Goal: Transaction & Acquisition: Book appointment/travel/reservation

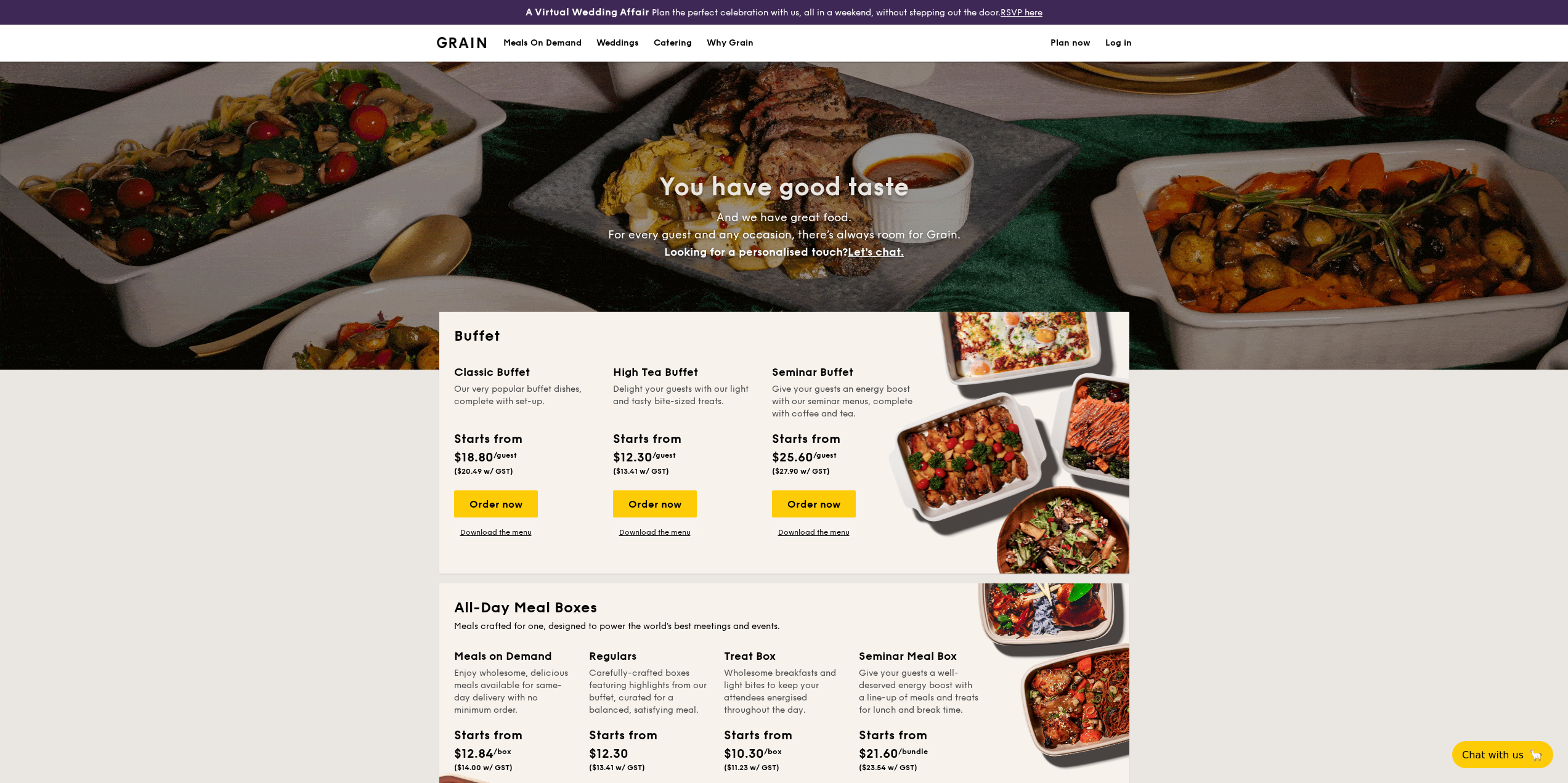
select select
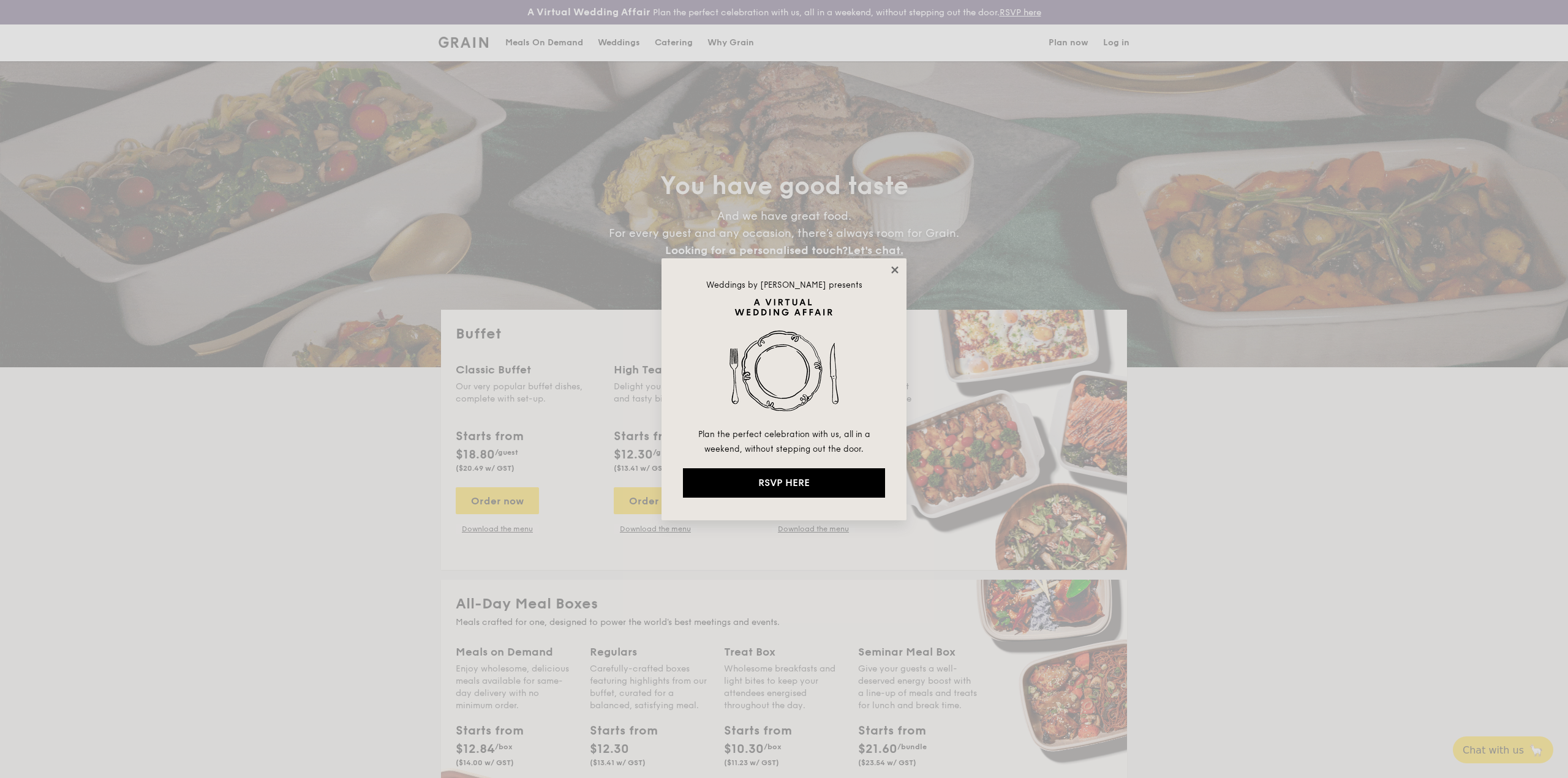
click at [894, 265] on icon at bounding box center [894, 270] width 11 height 11
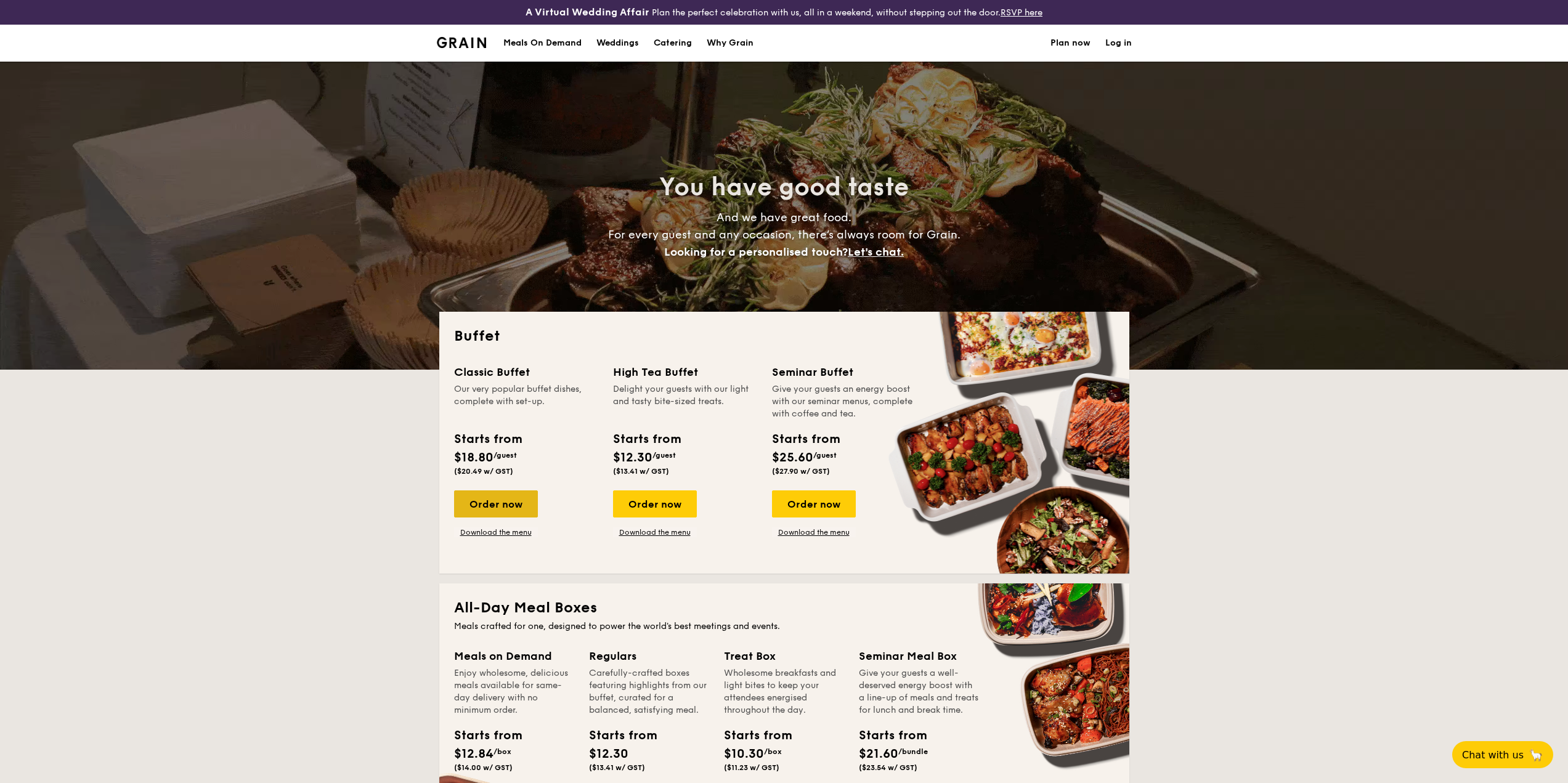
click at [515, 502] on div "Order now" at bounding box center [496, 503] width 84 height 27
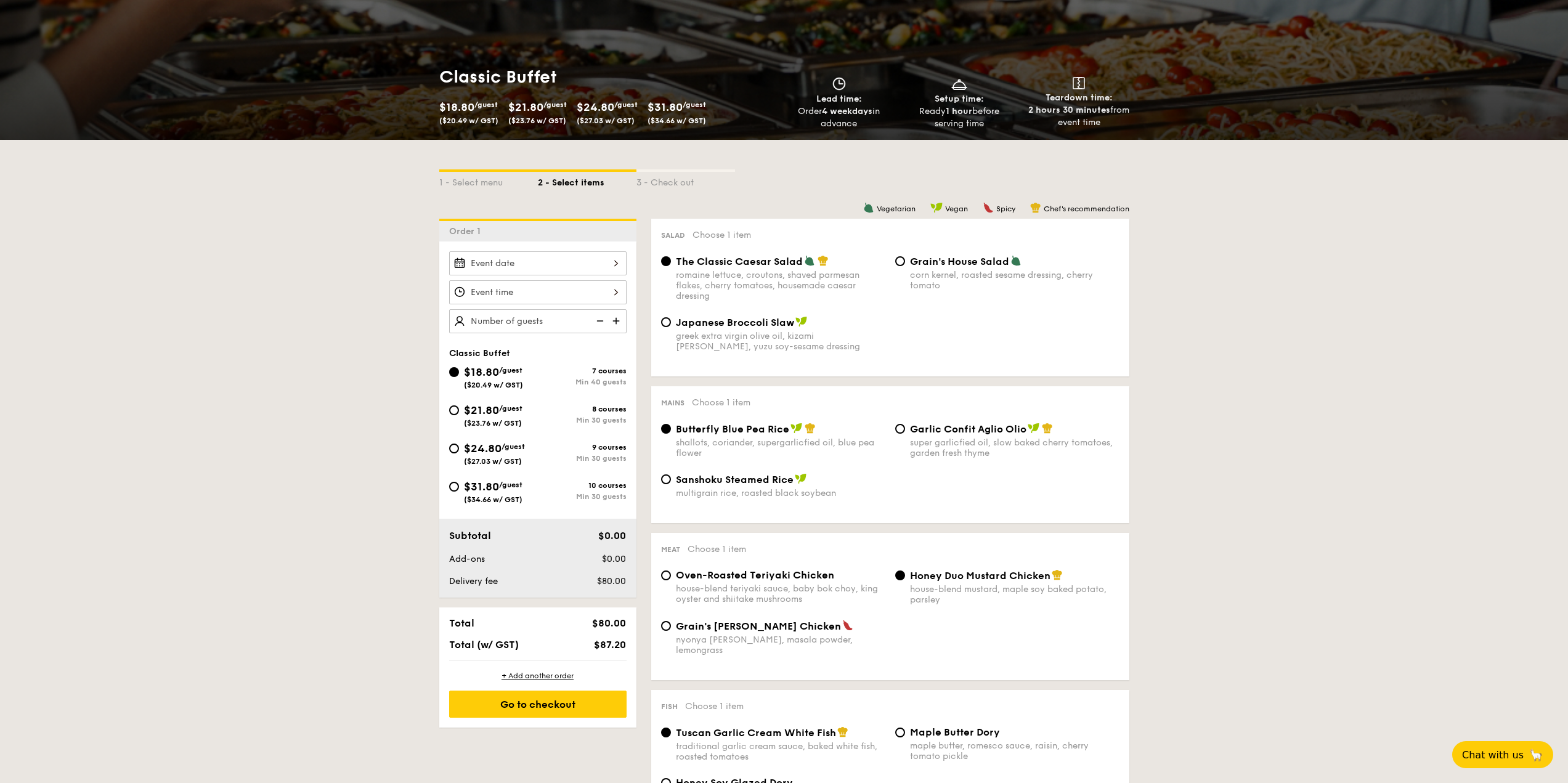
scroll to position [185, 0]
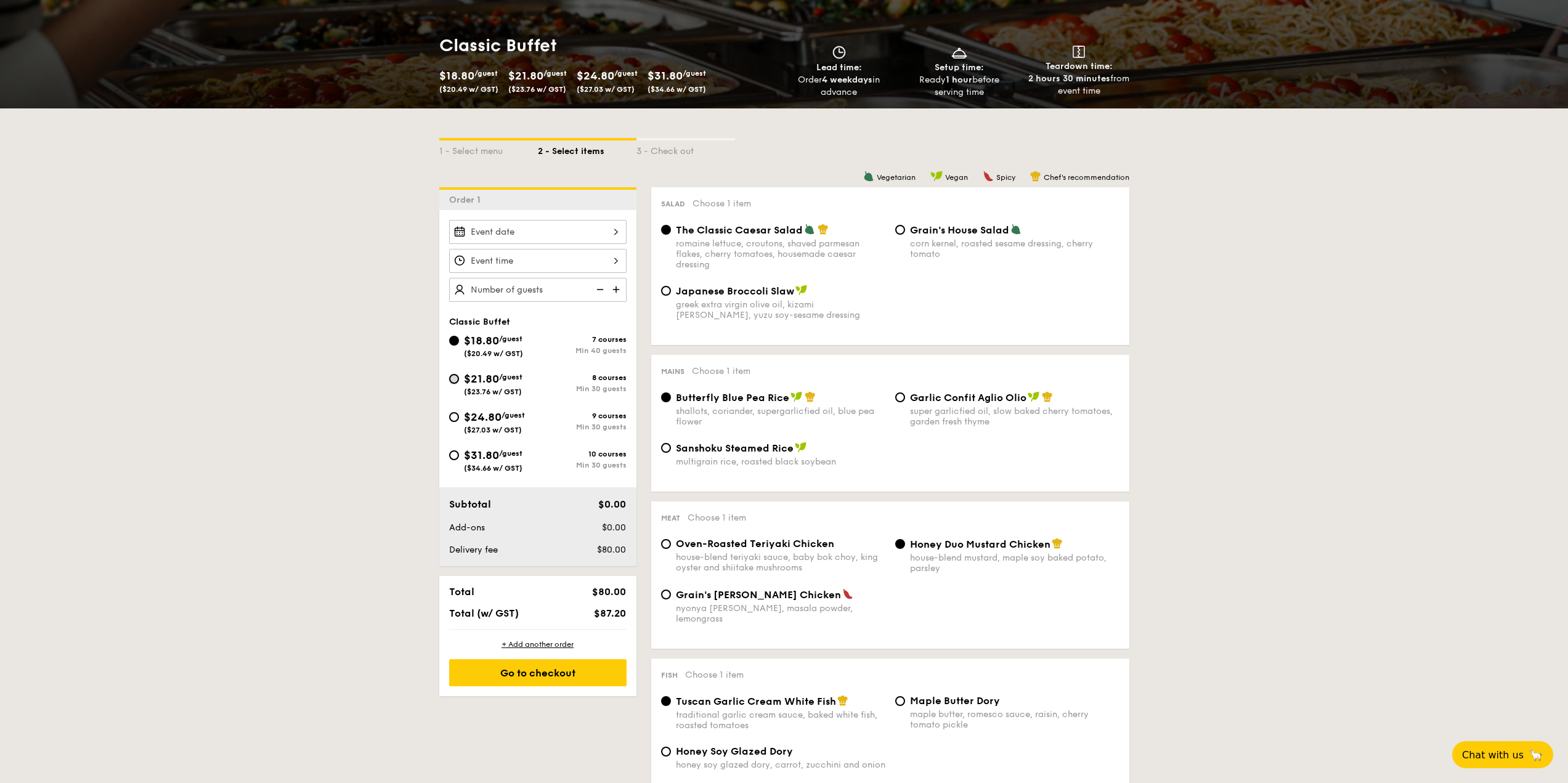
click at [457, 377] on input "$21.80 /guest ($23.76 w/ GST) 8 courses Min 30 guests" at bounding box center [454, 379] width 10 height 10
radio input "true"
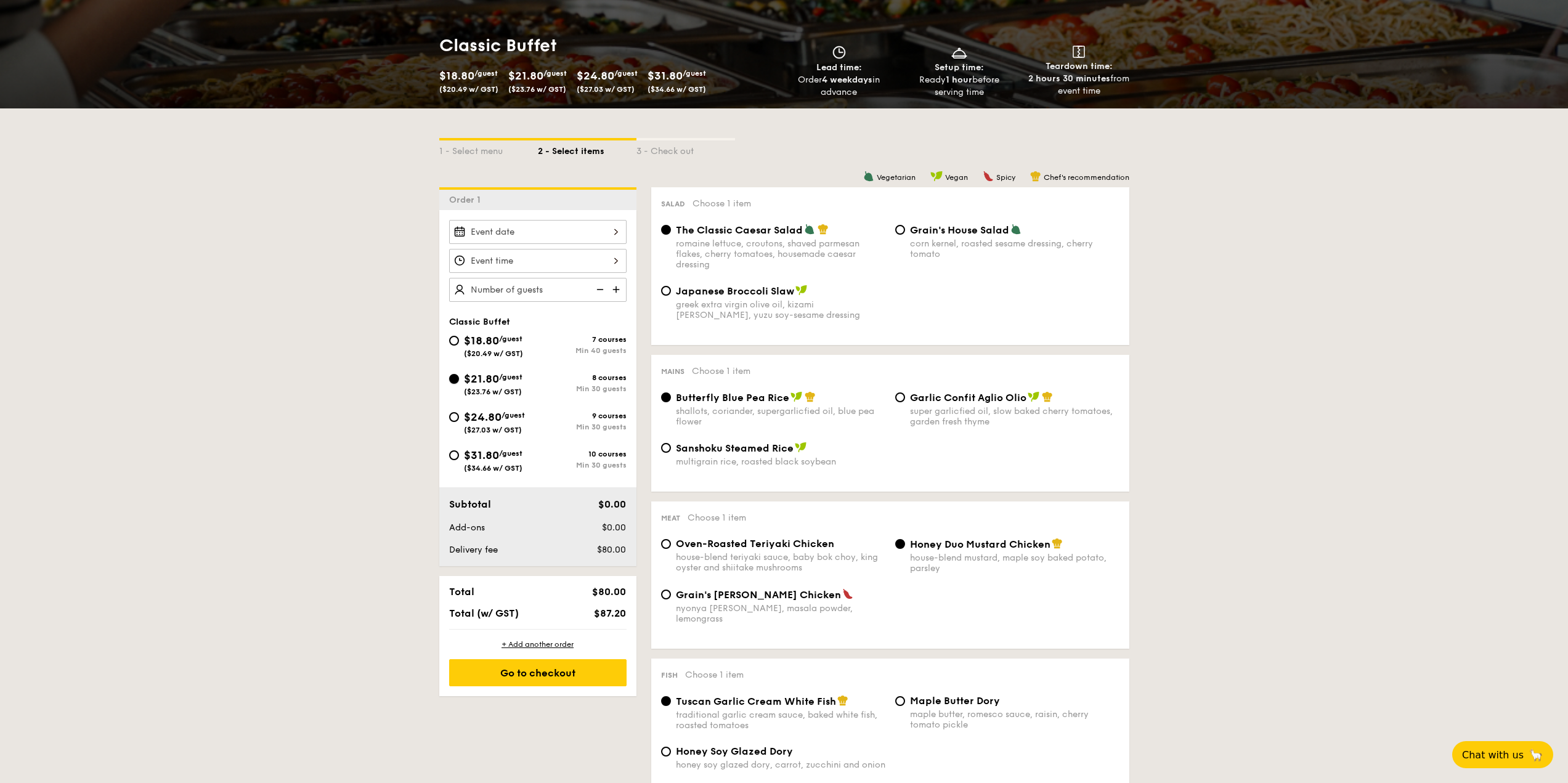
radio input "true"
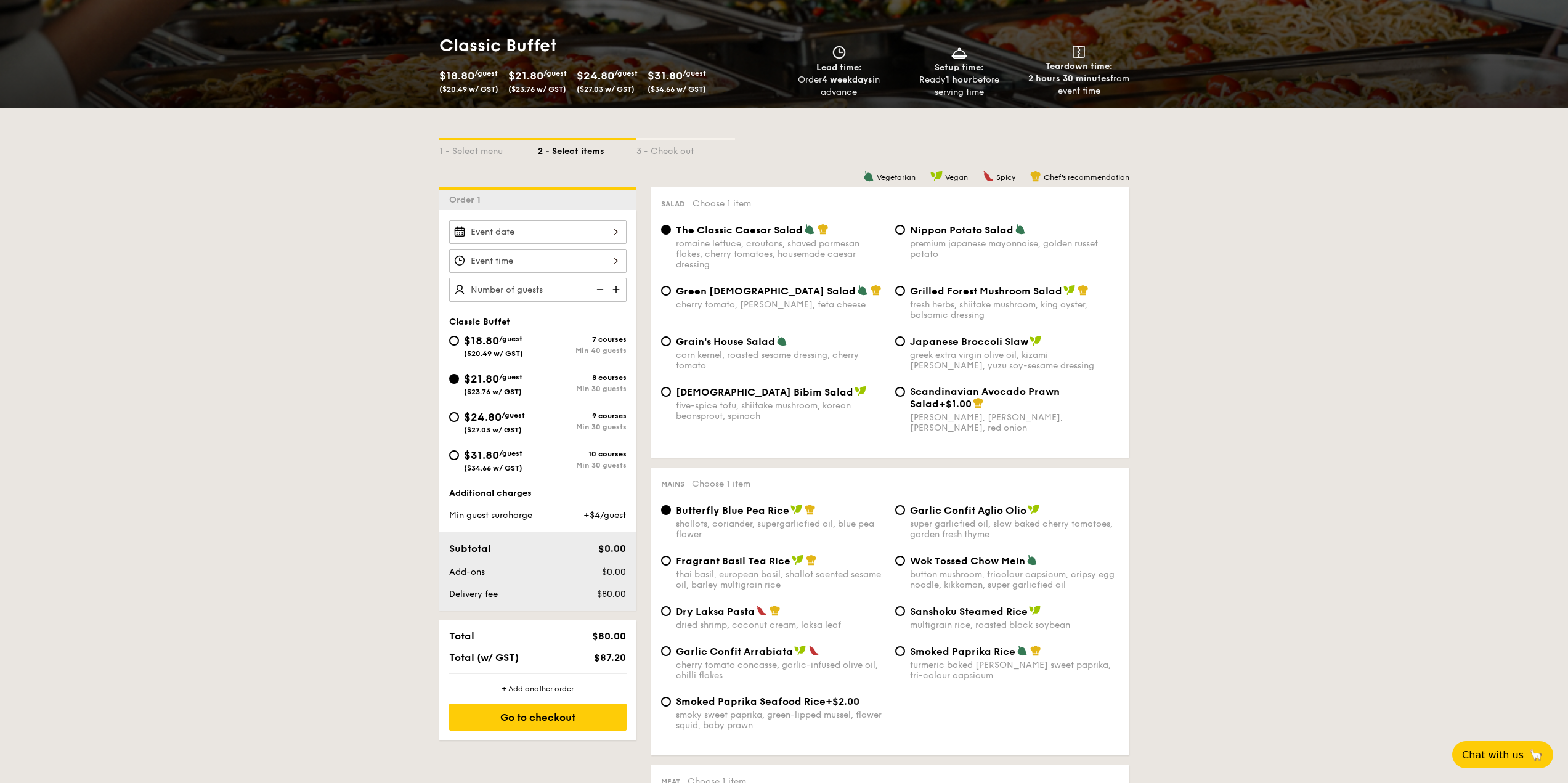
click at [609, 237] on div at bounding box center [537, 232] width 177 height 24
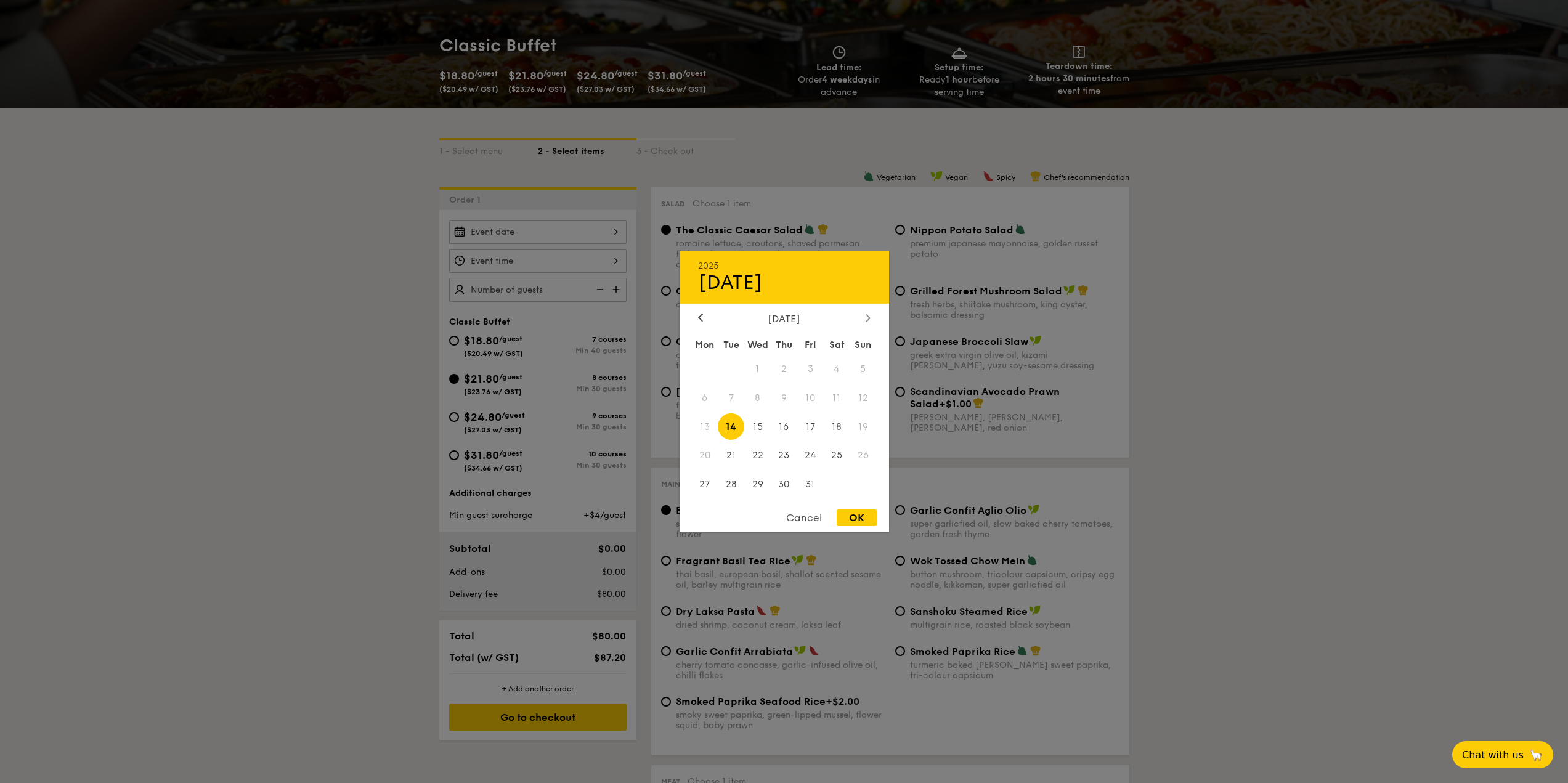
click at [866, 318] on icon at bounding box center [868, 318] width 5 height 8
click at [840, 367] on span "1" at bounding box center [837, 369] width 26 height 26
click at [865, 514] on div "OK" at bounding box center [856, 517] width 40 height 16
type input "[DATE]"
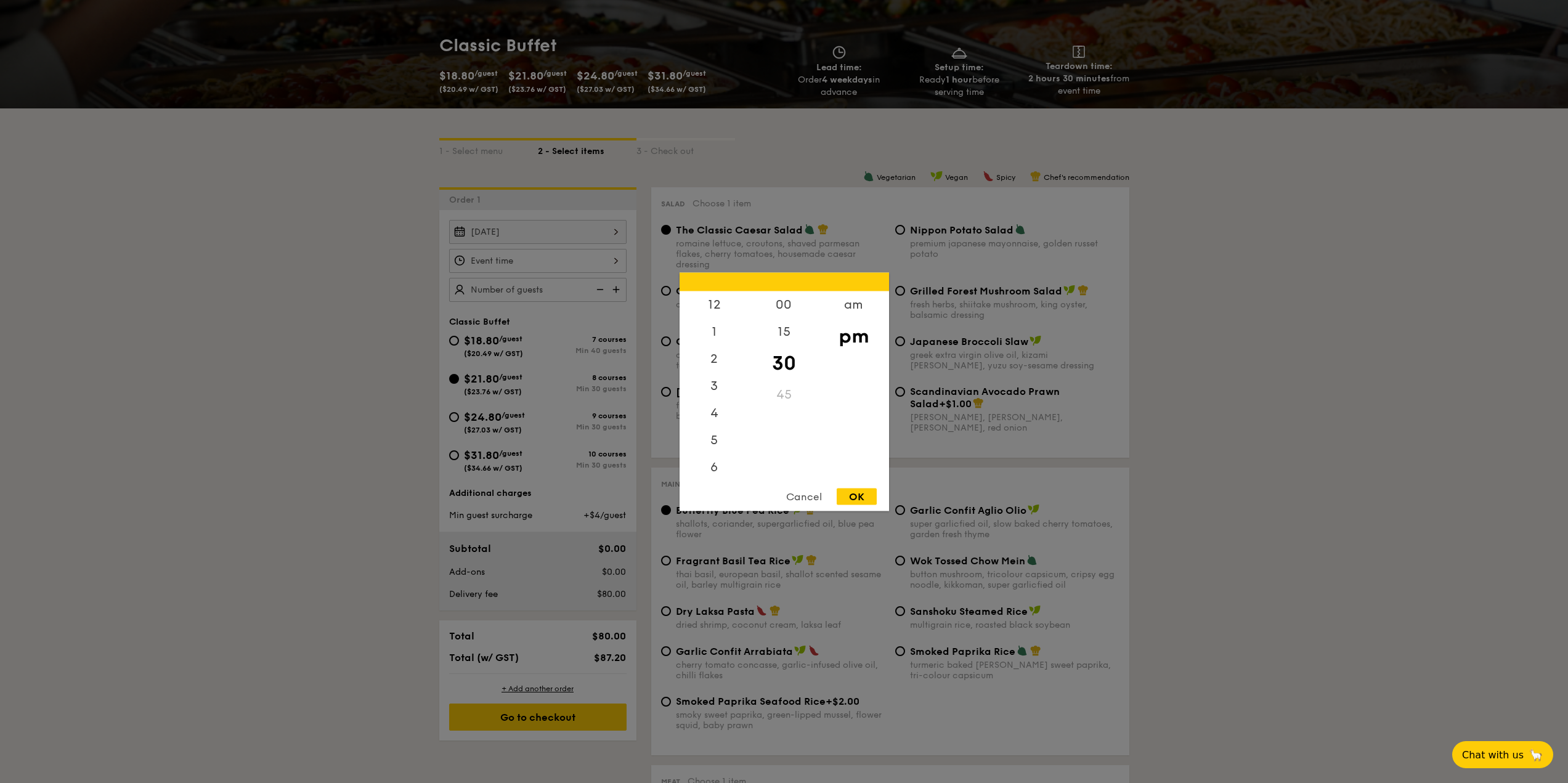
click at [510, 257] on div "12 1 2 3 4 5 6 7 8 9 10 11 00 15 30 45 am pm Cancel OK" at bounding box center [537, 260] width 177 height 24
click at [712, 414] on div "6" at bounding box center [715, 417] width 70 height 36
click at [787, 308] on div "00" at bounding box center [784, 309] width 70 height 36
click at [866, 492] on div "OK" at bounding box center [856, 496] width 40 height 16
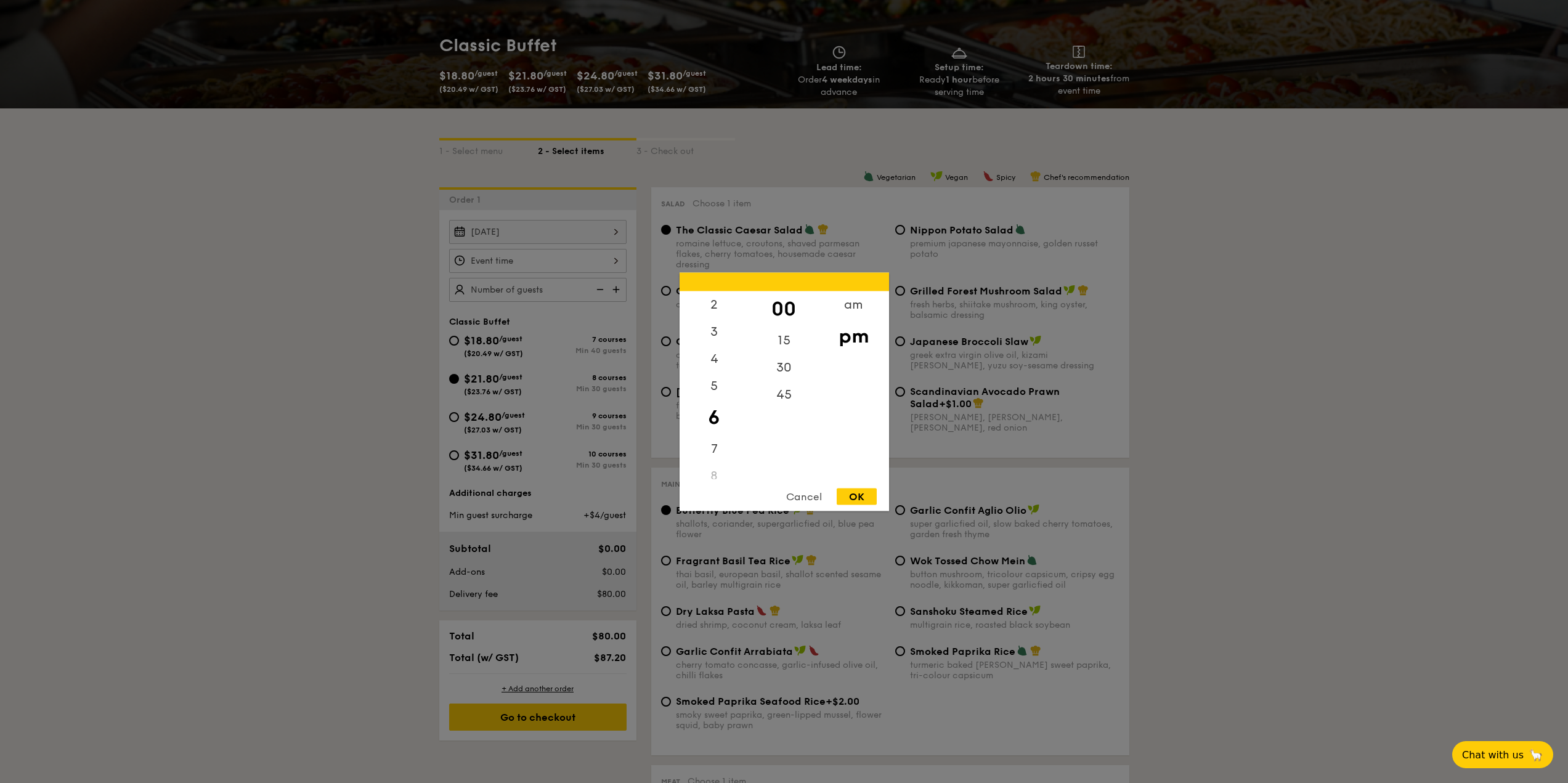
type input "6:00PM"
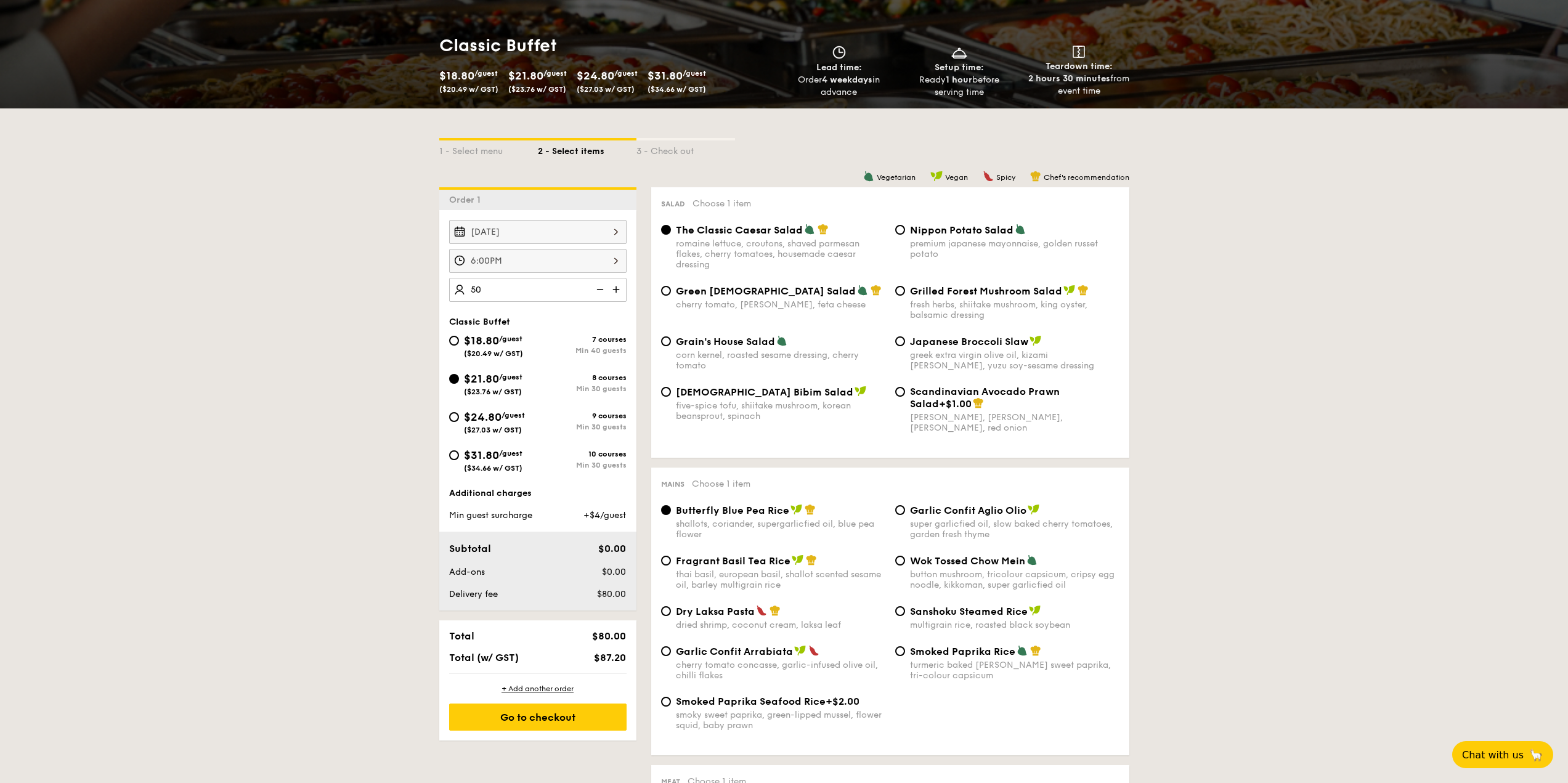
type input "50 guests"
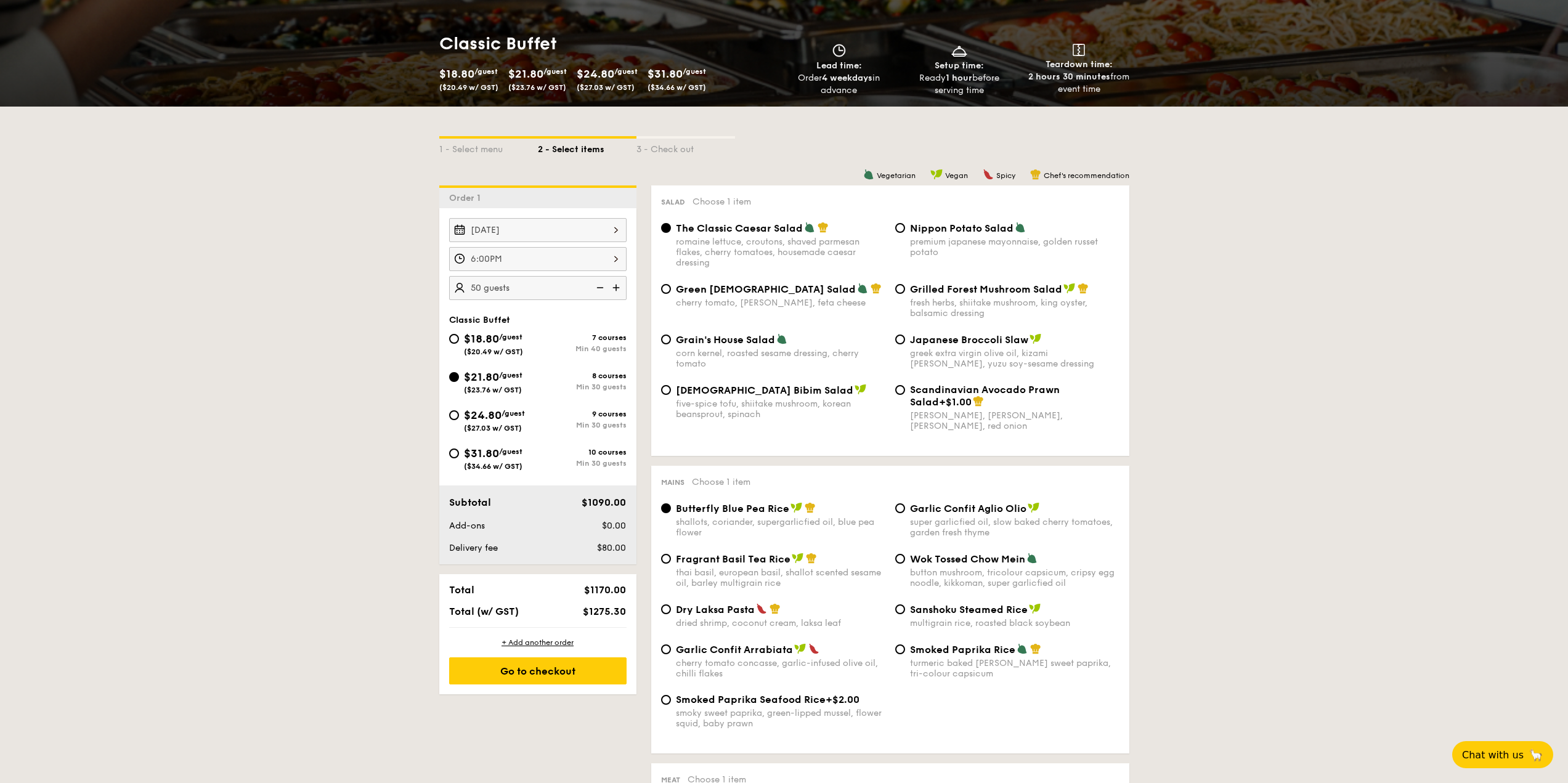
scroll to position [185, 0]
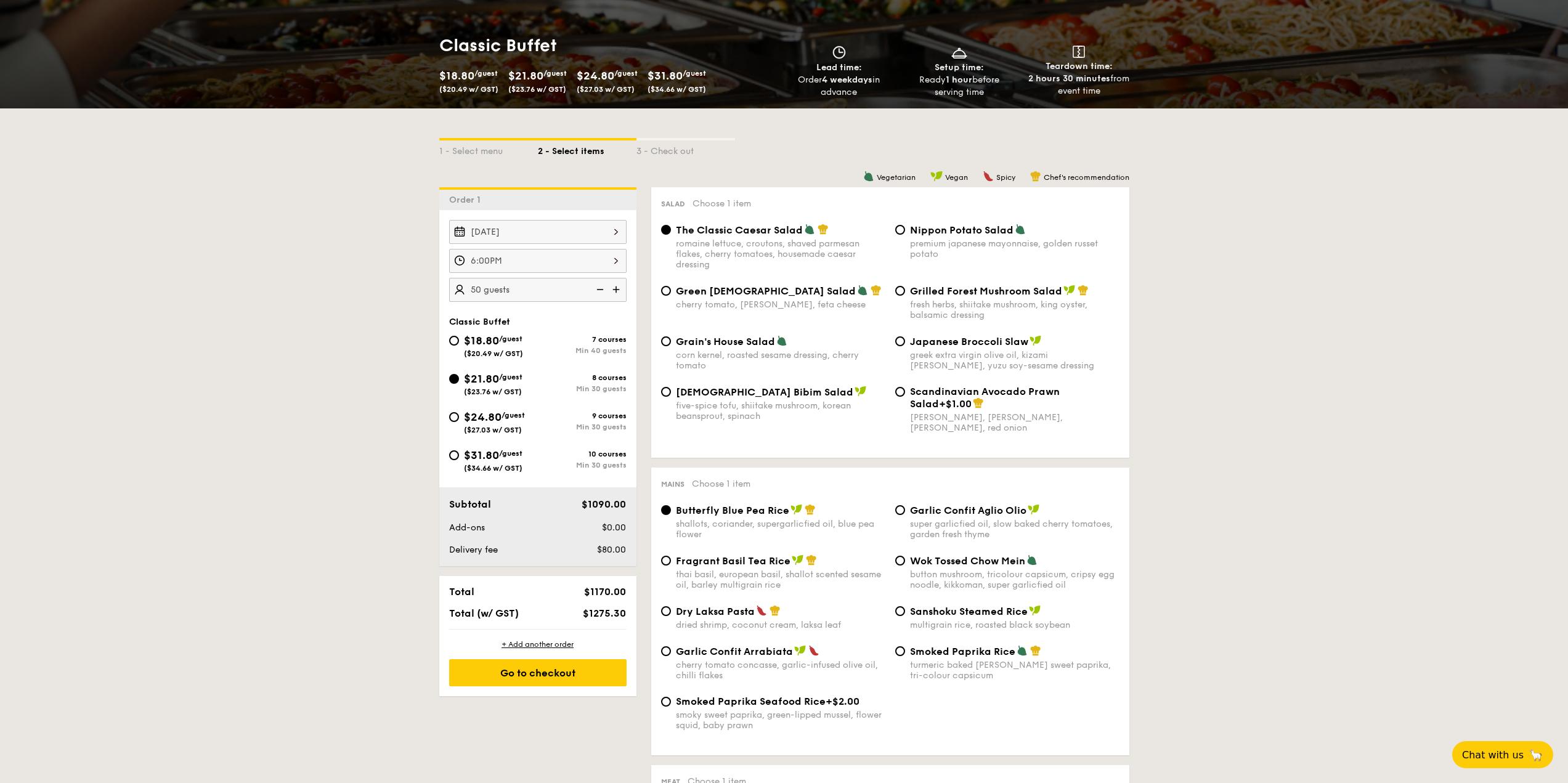
drag, startPoint x: 459, startPoint y: 341, endPoint x: 529, endPoint y: 304, distance: 79.2
click at [459, 341] on div "$18.80 /guest ($20.49 w/ GST)" at bounding box center [493, 345] width 89 height 26
click at [459, 341] on input "$18.80 /guest ($20.49 w/ GST) 7 courses Min 40 guests" at bounding box center [454, 341] width 10 height 10
radio input "true"
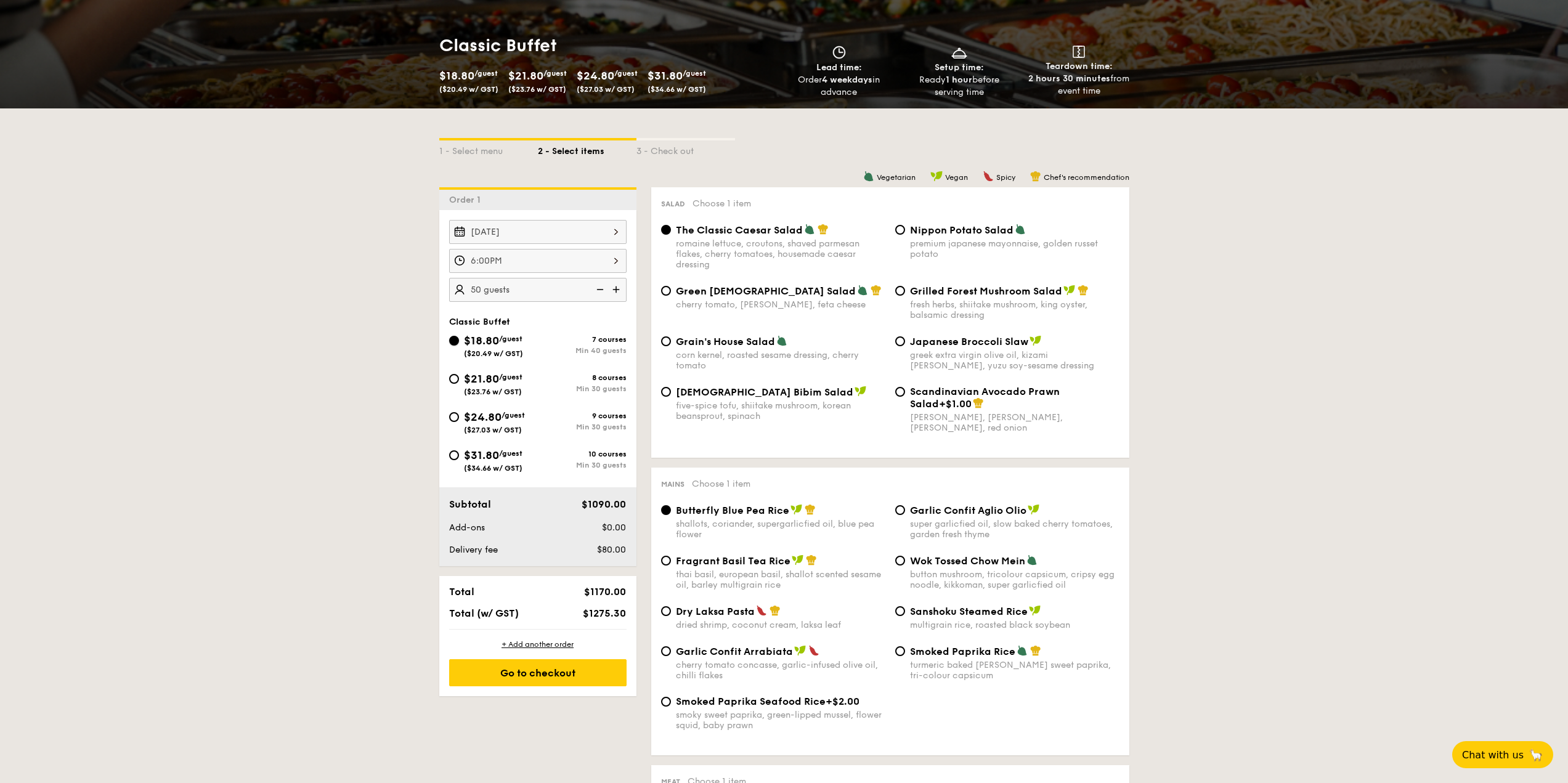
radio input "true"
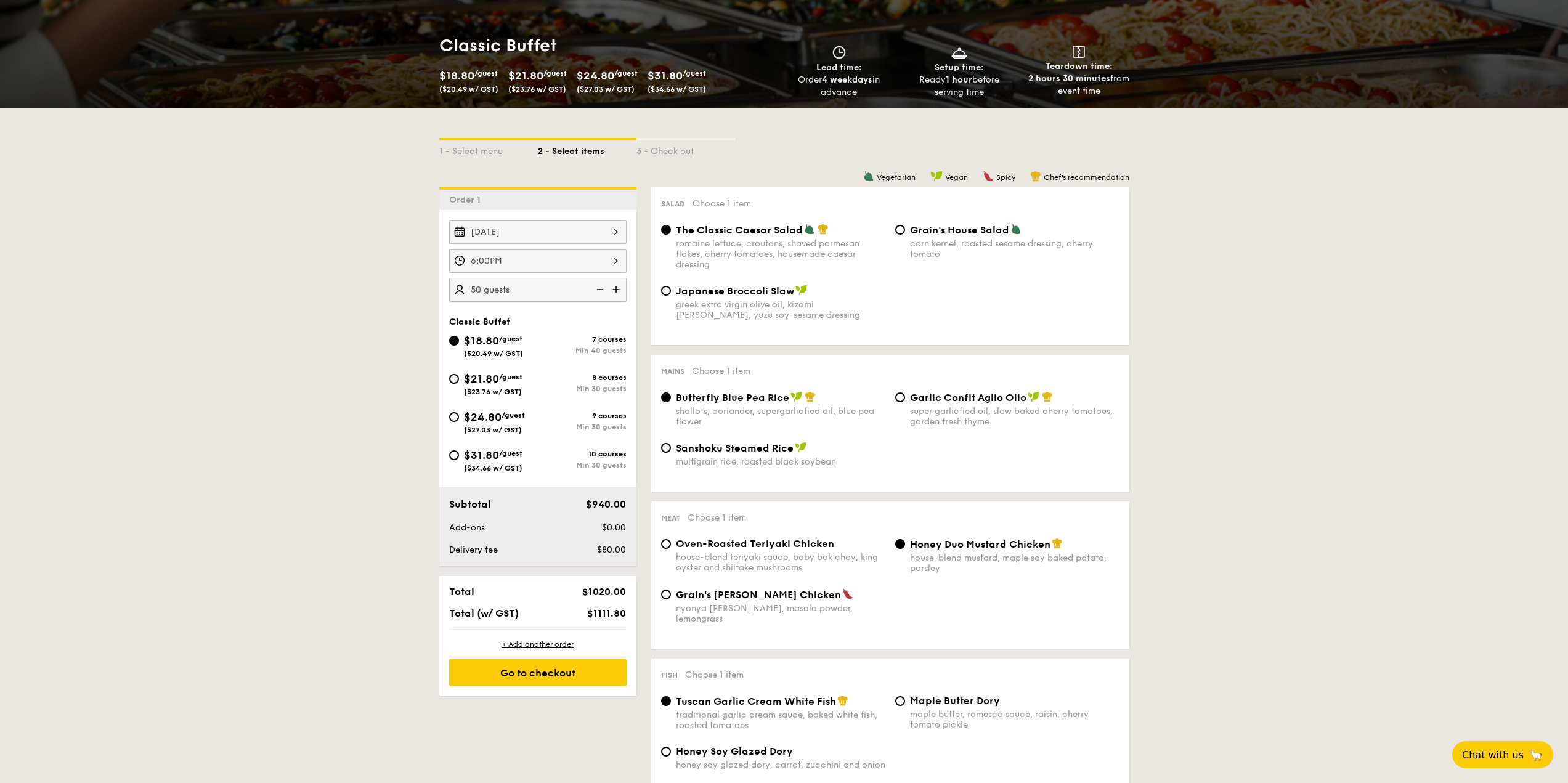
click at [468, 382] on span "$21.80" at bounding box center [481, 379] width 35 height 14
click at [459, 382] on input "$21.80 /guest ($23.76 w/ GST) 8 courses Min 30 guests" at bounding box center [454, 379] width 10 height 10
radio input "true"
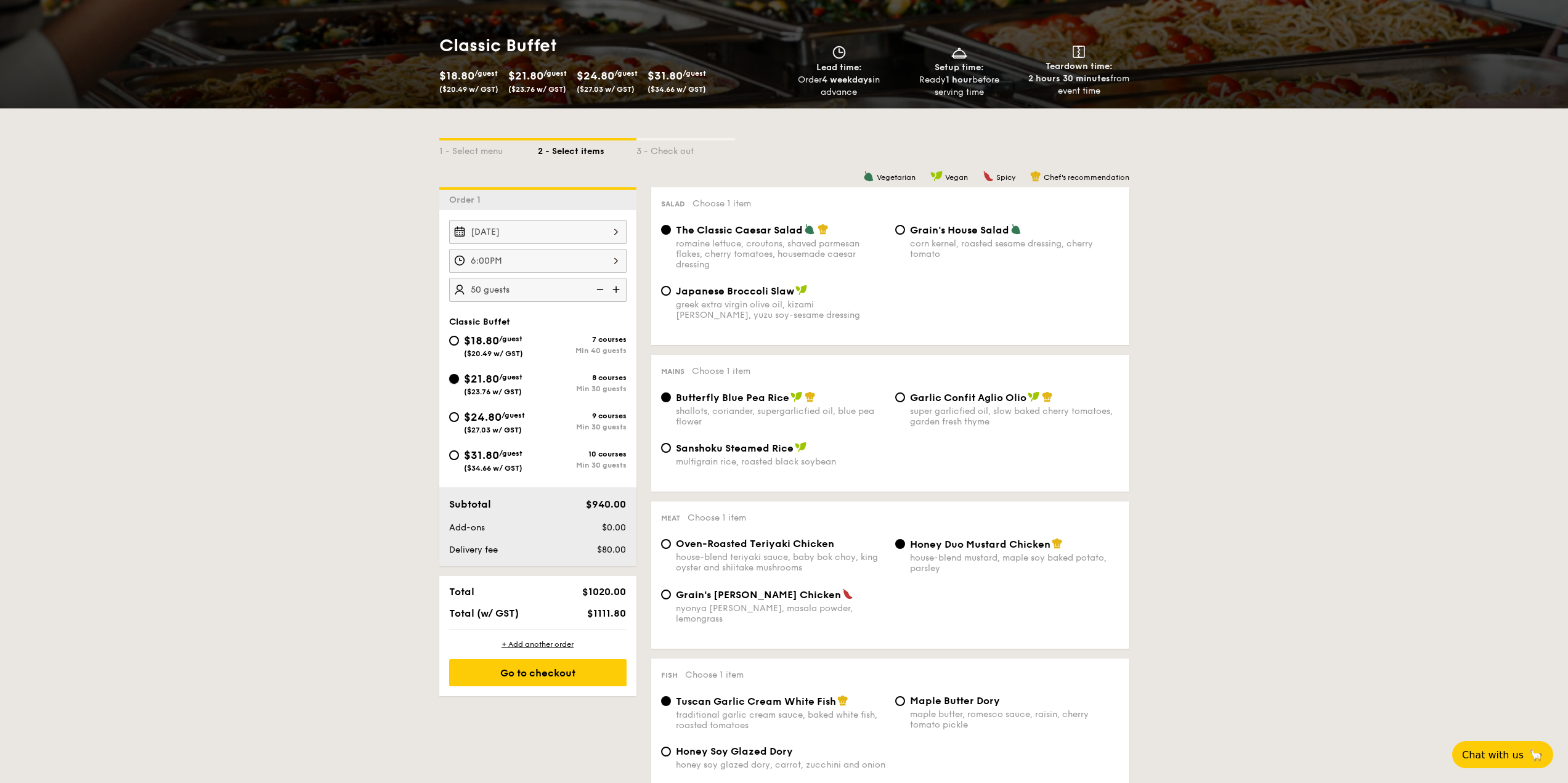
radio input "true"
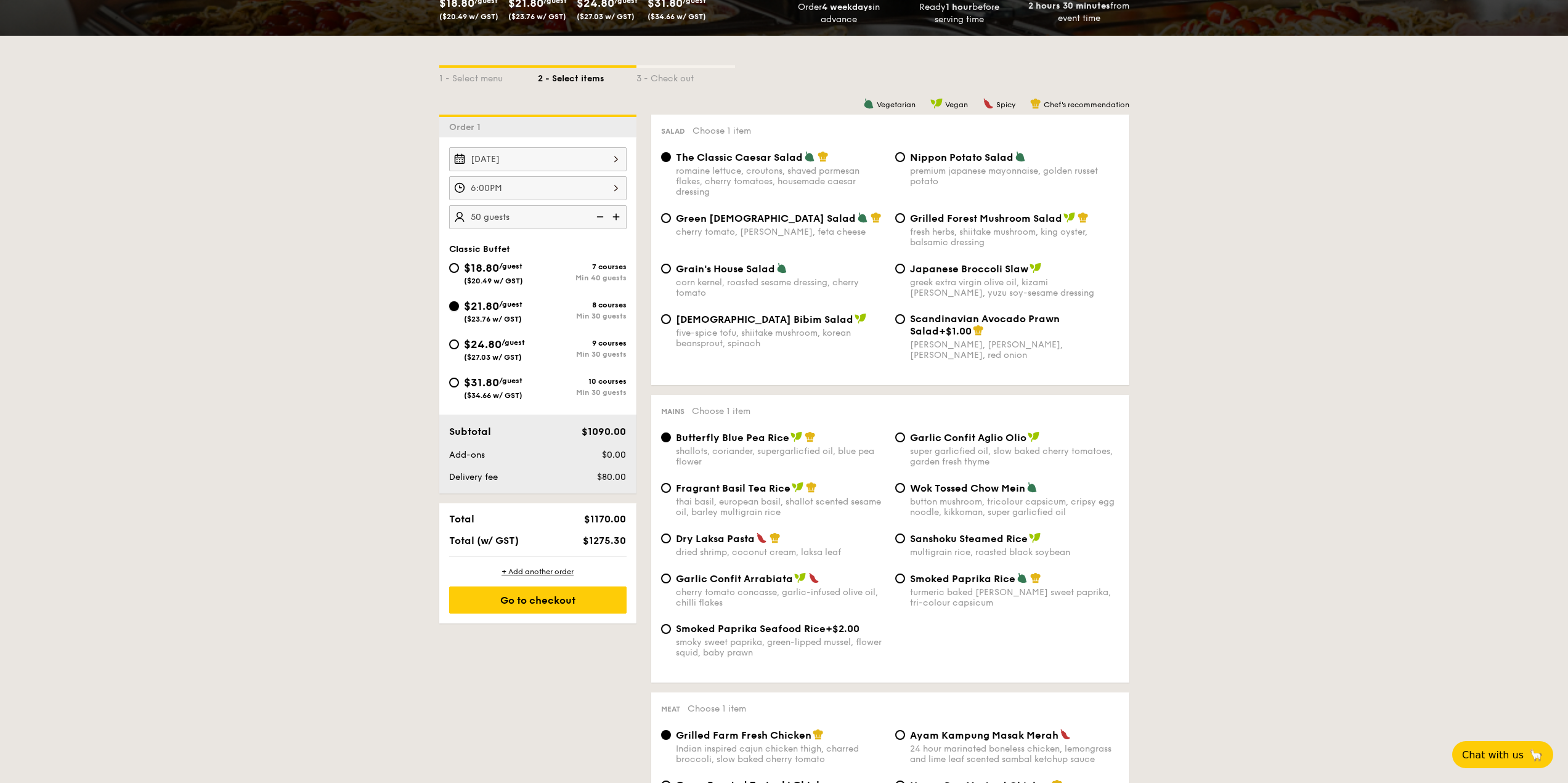
scroll to position [308, 0]
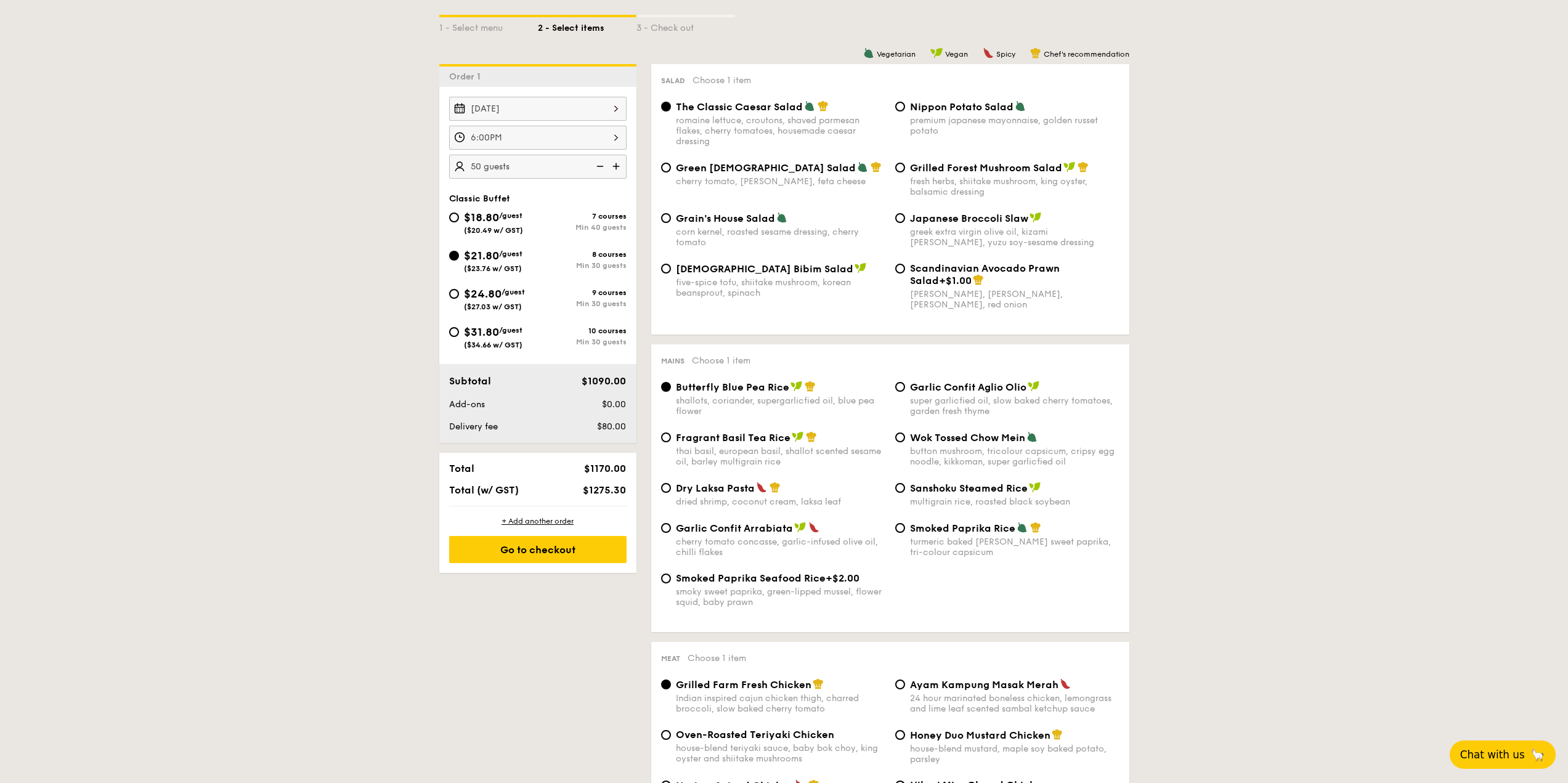
click at [1515, 759] on span "Chat with us" at bounding box center [1493, 755] width 65 height 12
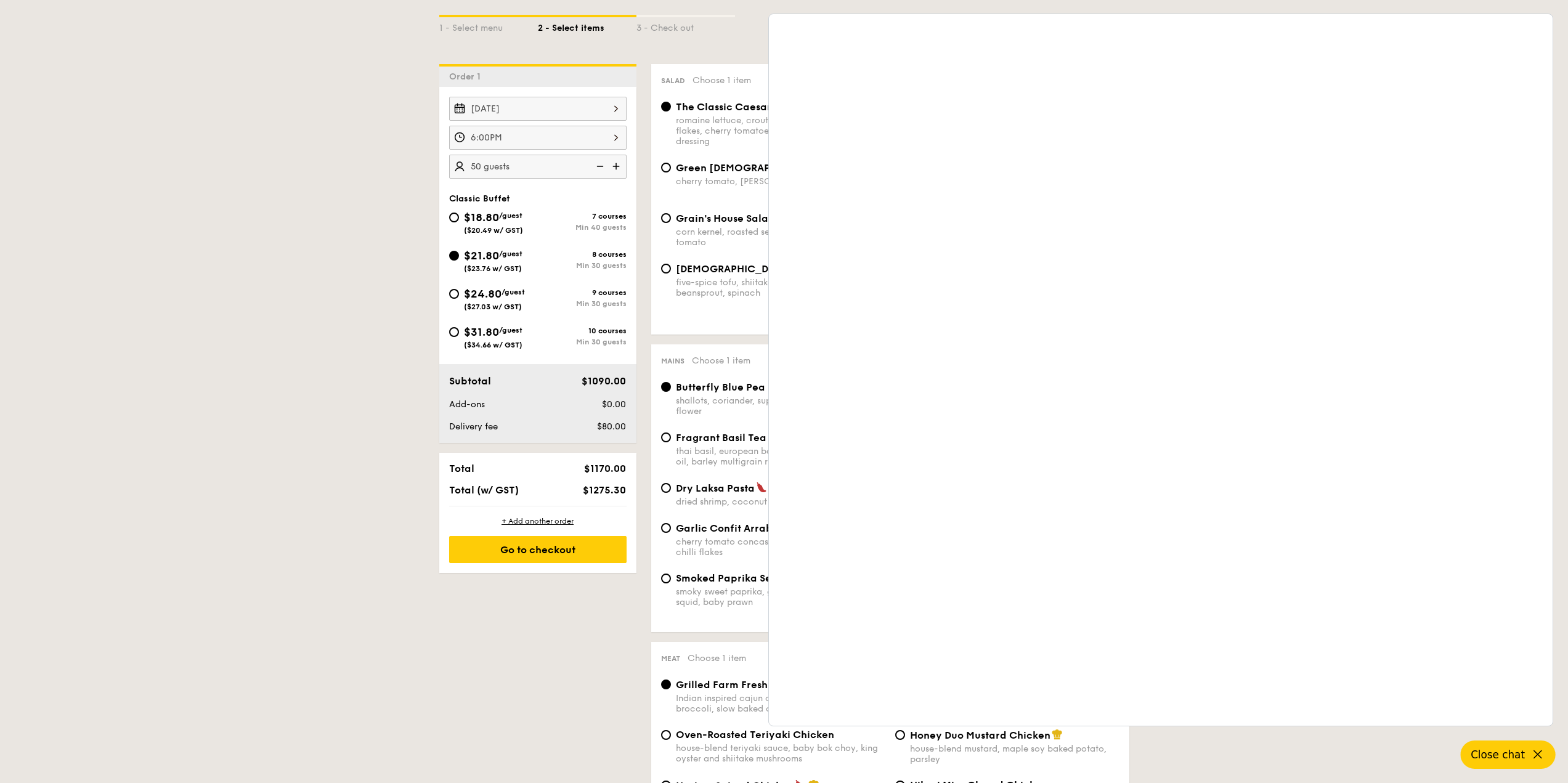
click at [1514, 757] on span "Close chat" at bounding box center [1498, 755] width 54 height 12
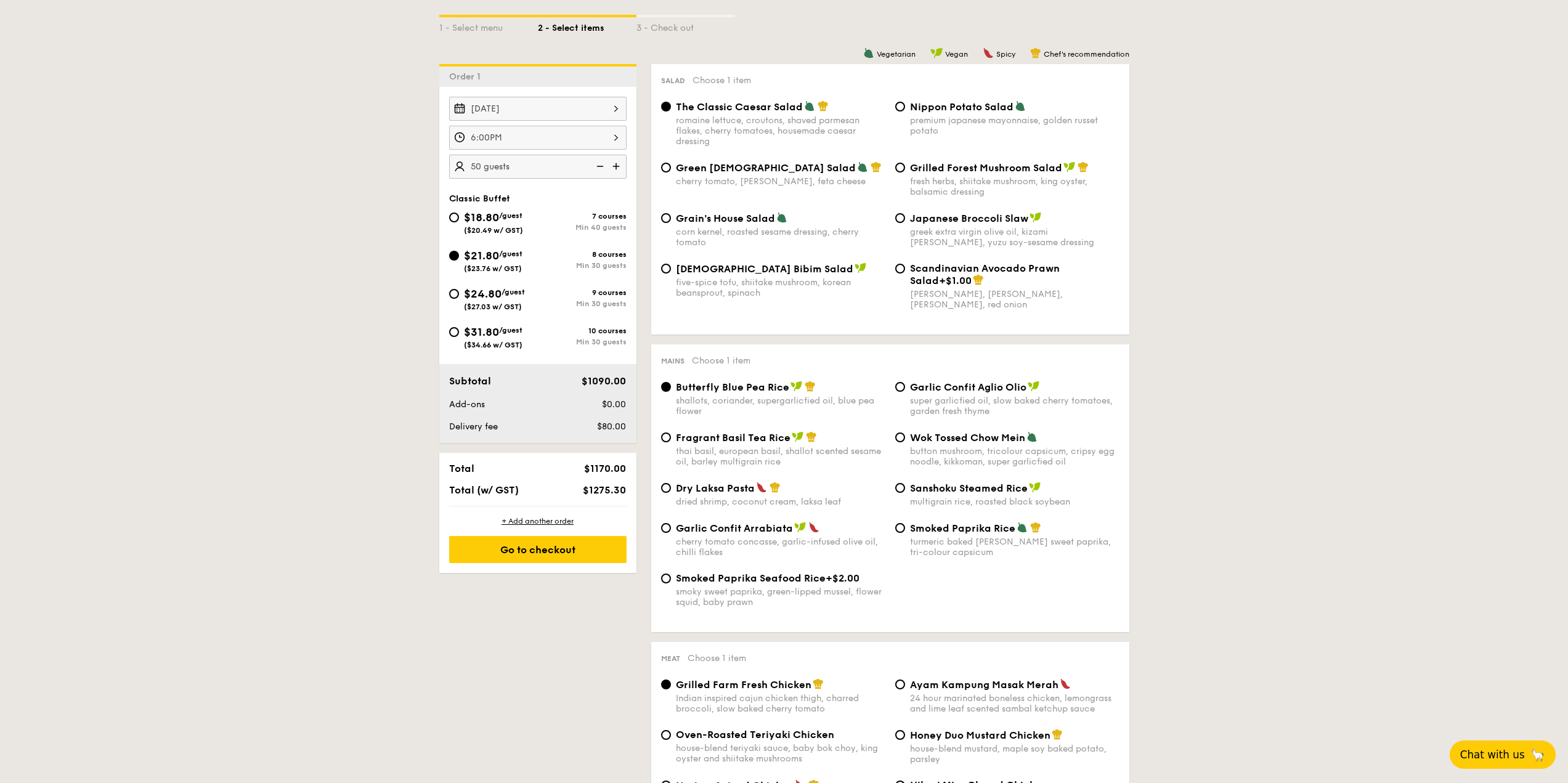
click at [616, 424] on span "$80.00" at bounding box center [611, 427] width 29 height 11
click at [505, 218] on span "/guest" at bounding box center [510, 215] width 23 height 9
click at [459, 218] on input "$18.80 /guest ($20.49 w/ GST) 7 courses Min 40 guests" at bounding box center [454, 217] width 10 height 10
radio input "true"
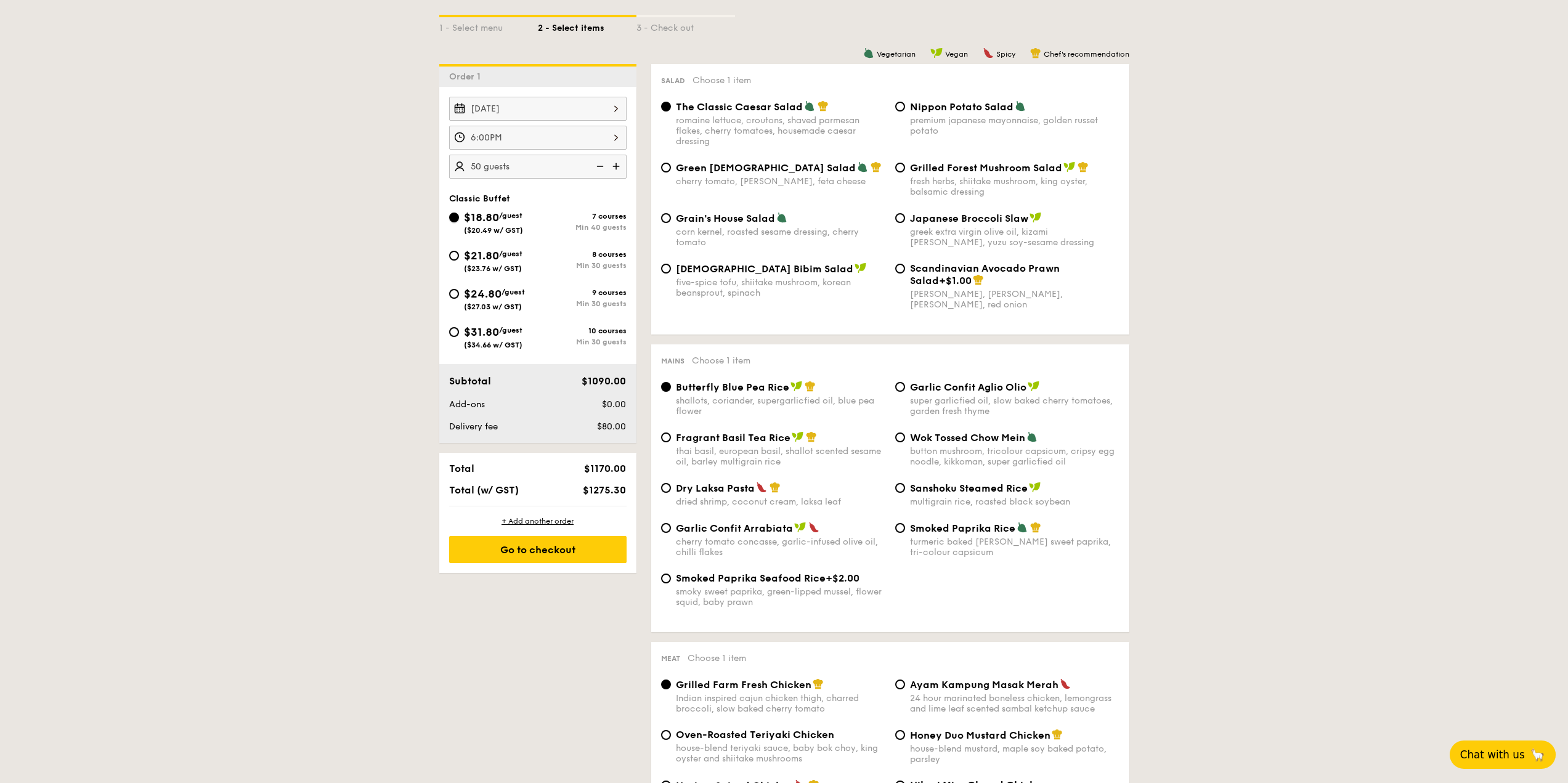
radio input "true"
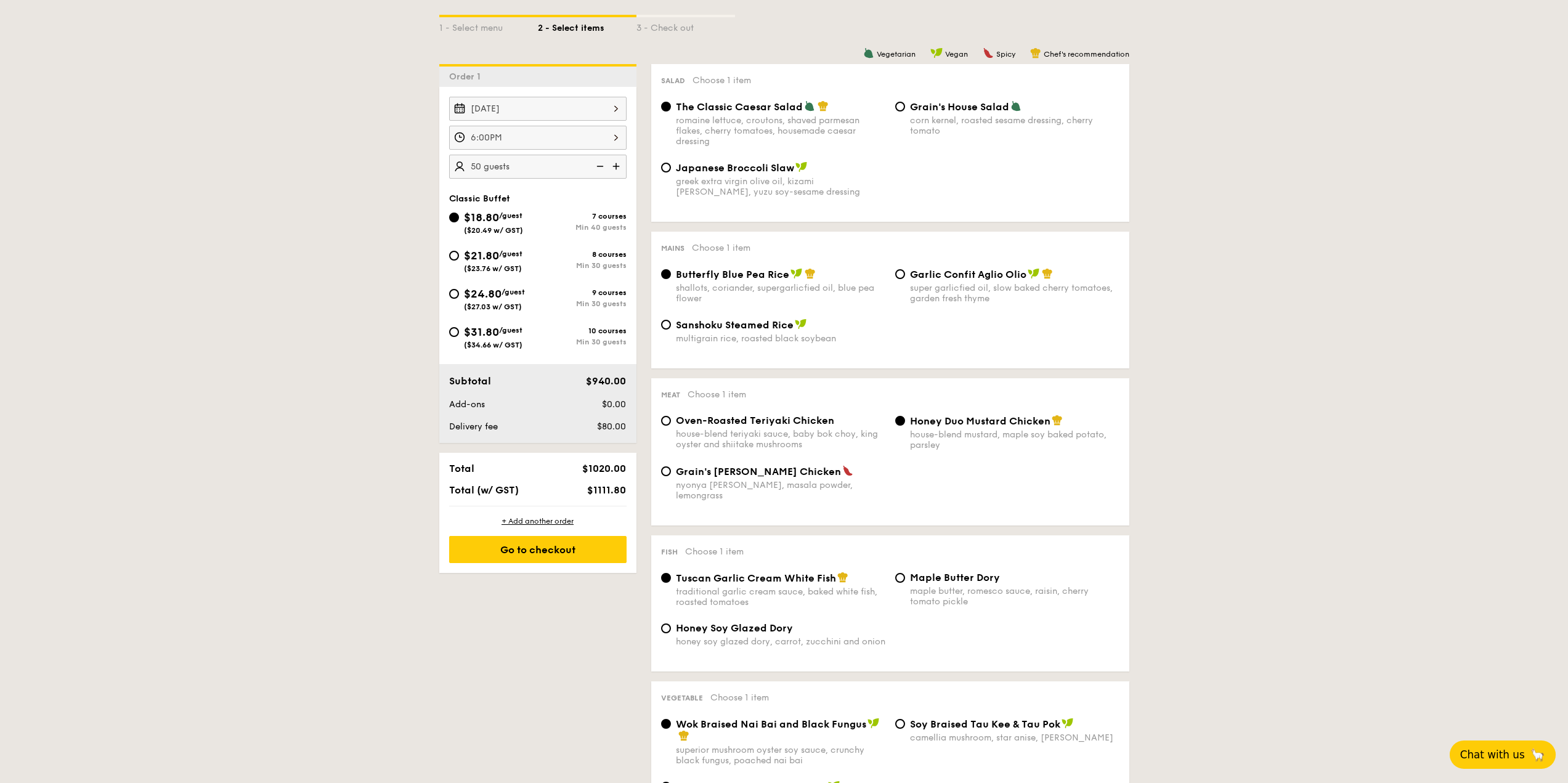
click at [499, 252] on span "$21.80" at bounding box center [481, 256] width 35 height 14
click at [459, 252] on input "$21.80 /guest ($23.76 w/ GST) 8 courses Min 30 guests" at bounding box center [454, 256] width 10 height 10
radio input "true"
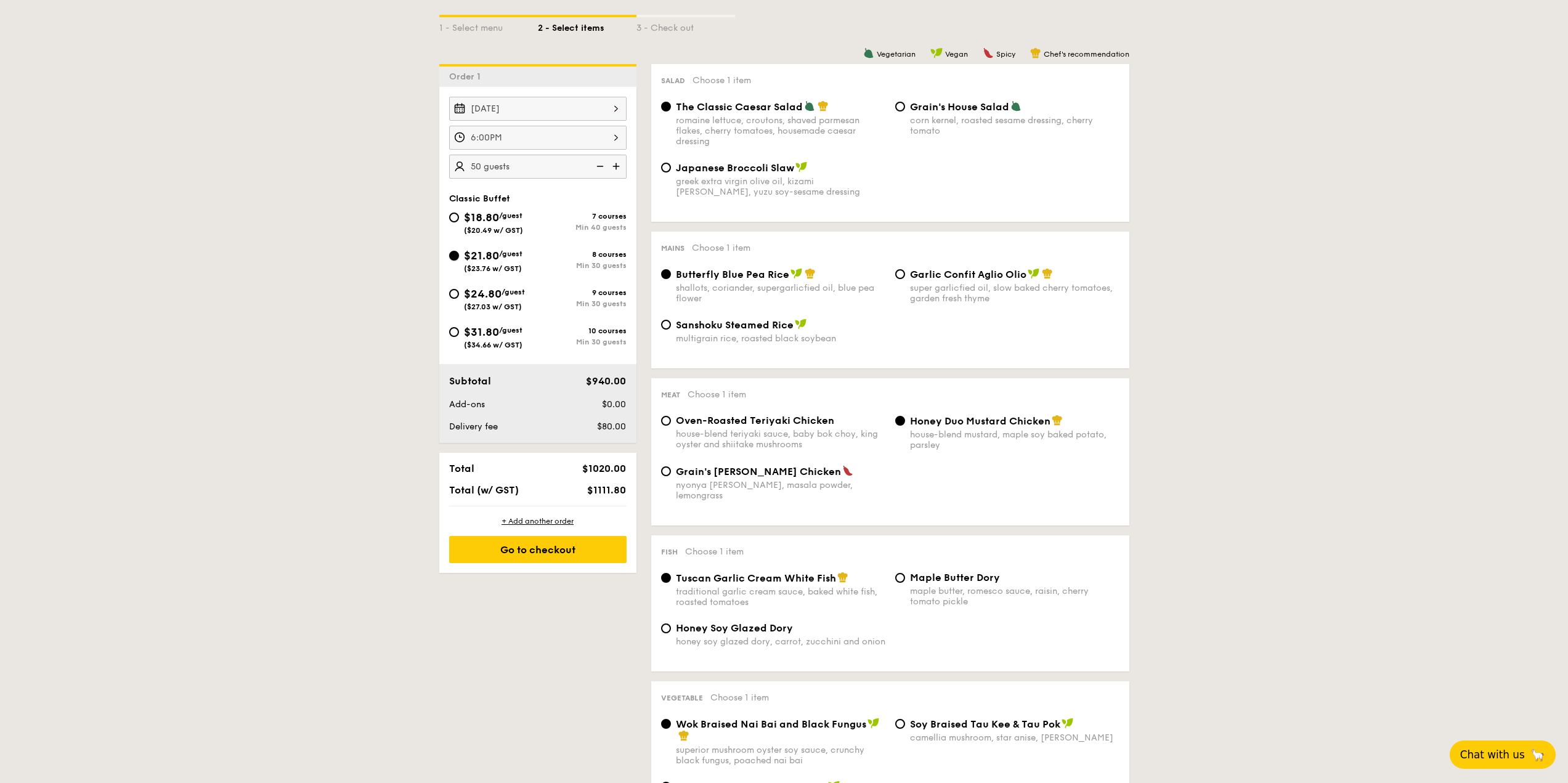
radio input "true"
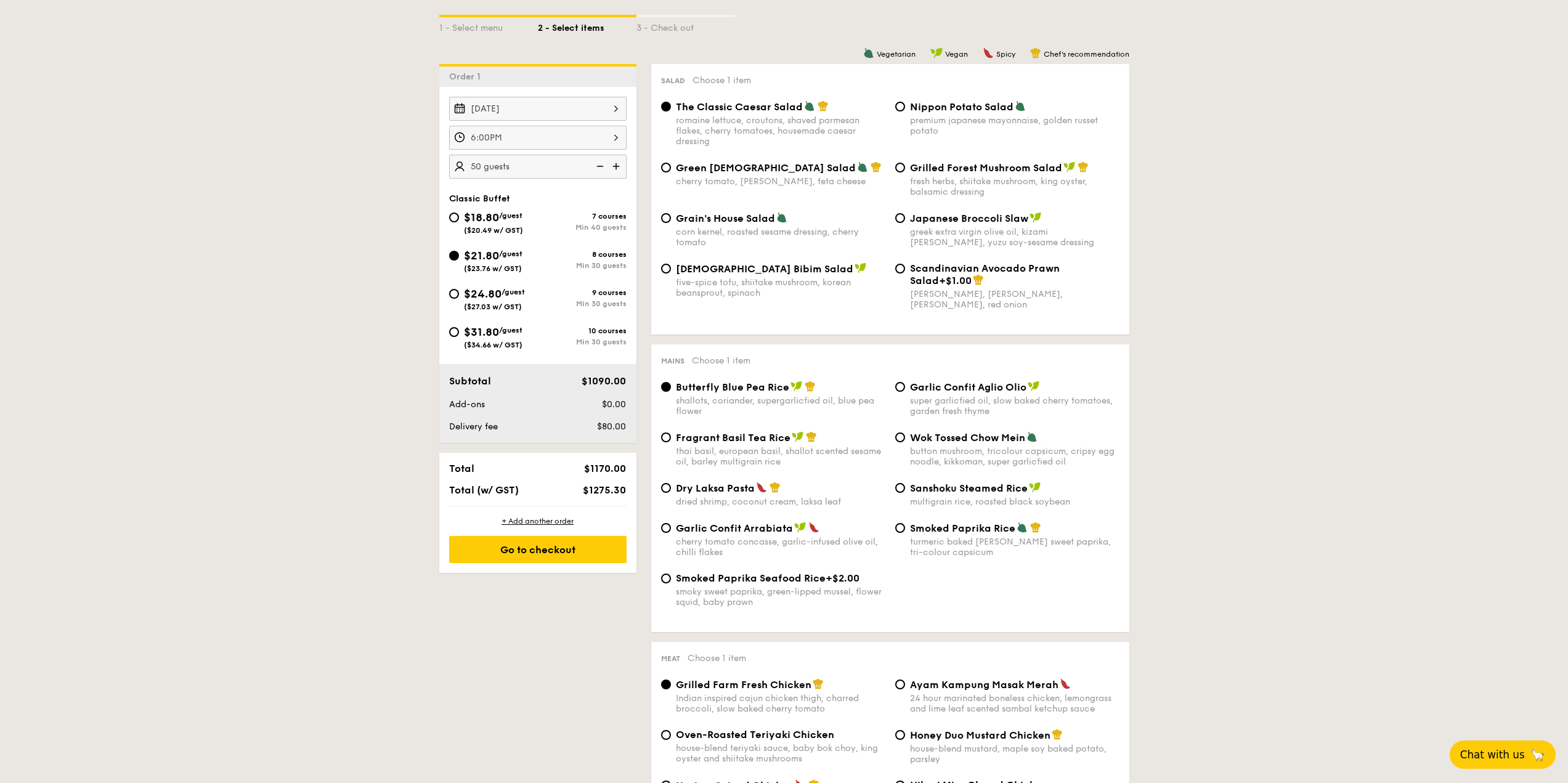
click at [489, 219] on span "$18.80" at bounding box center [481, 218] width 35 height 14
click at [459, 219] on input "$18.80 /guest ($20.49 w/ GST) 7 courses Min 40 guests" at bounding box center [454, 217] width 10 height 10
radio input "true"
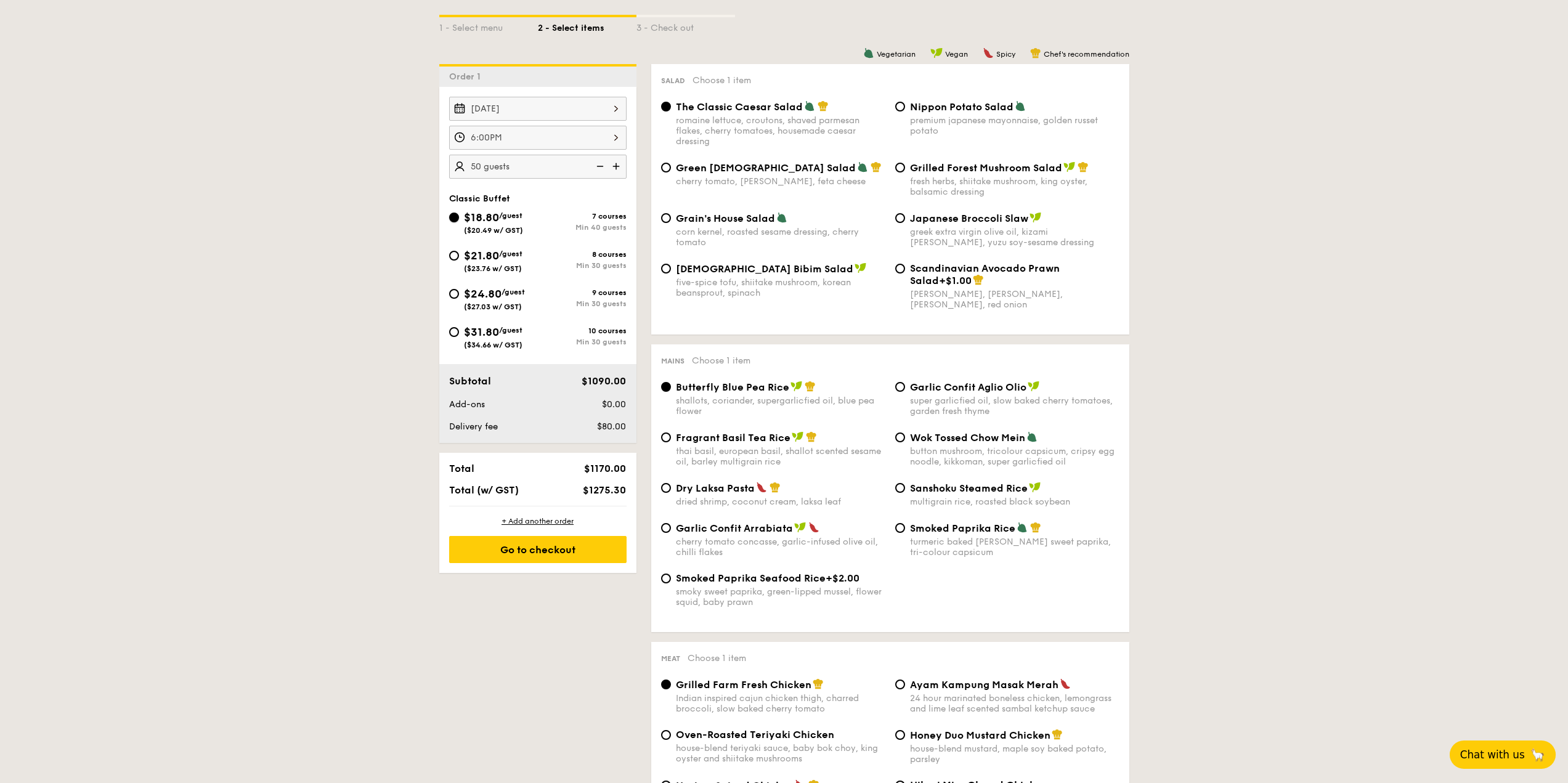
radio input "true"
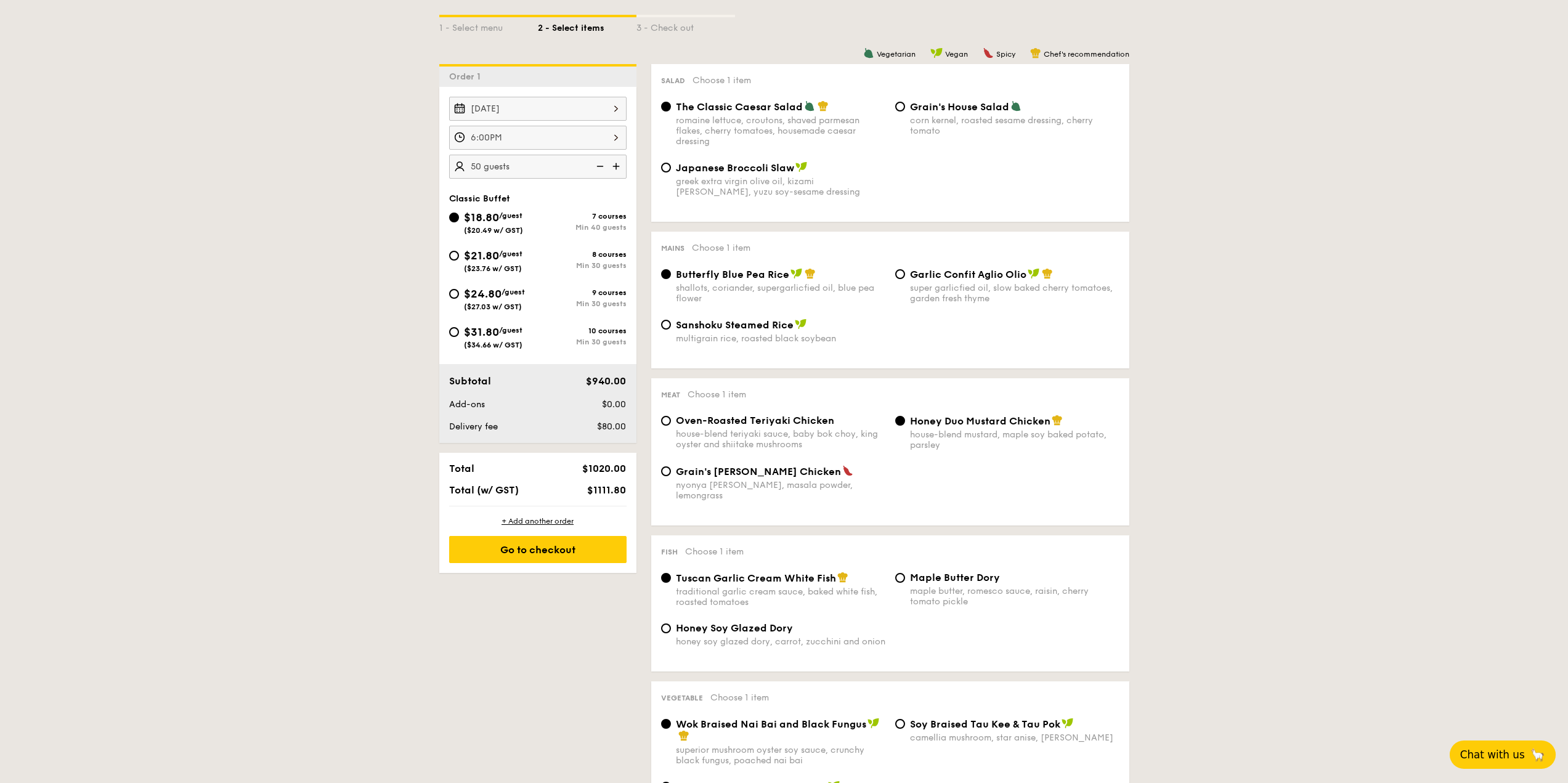
click at [501, 264] on div "$21.80 /guest ($23.76 w/ GST)" at bounding box center [493, 259] width 59 height 26
click at [459, 261] on input "$21.80 /guest ($23.76 w/ GST) 8 courses Min 30 guests" at bounding box center [454, 256] width 10 height 10
radio input "true"
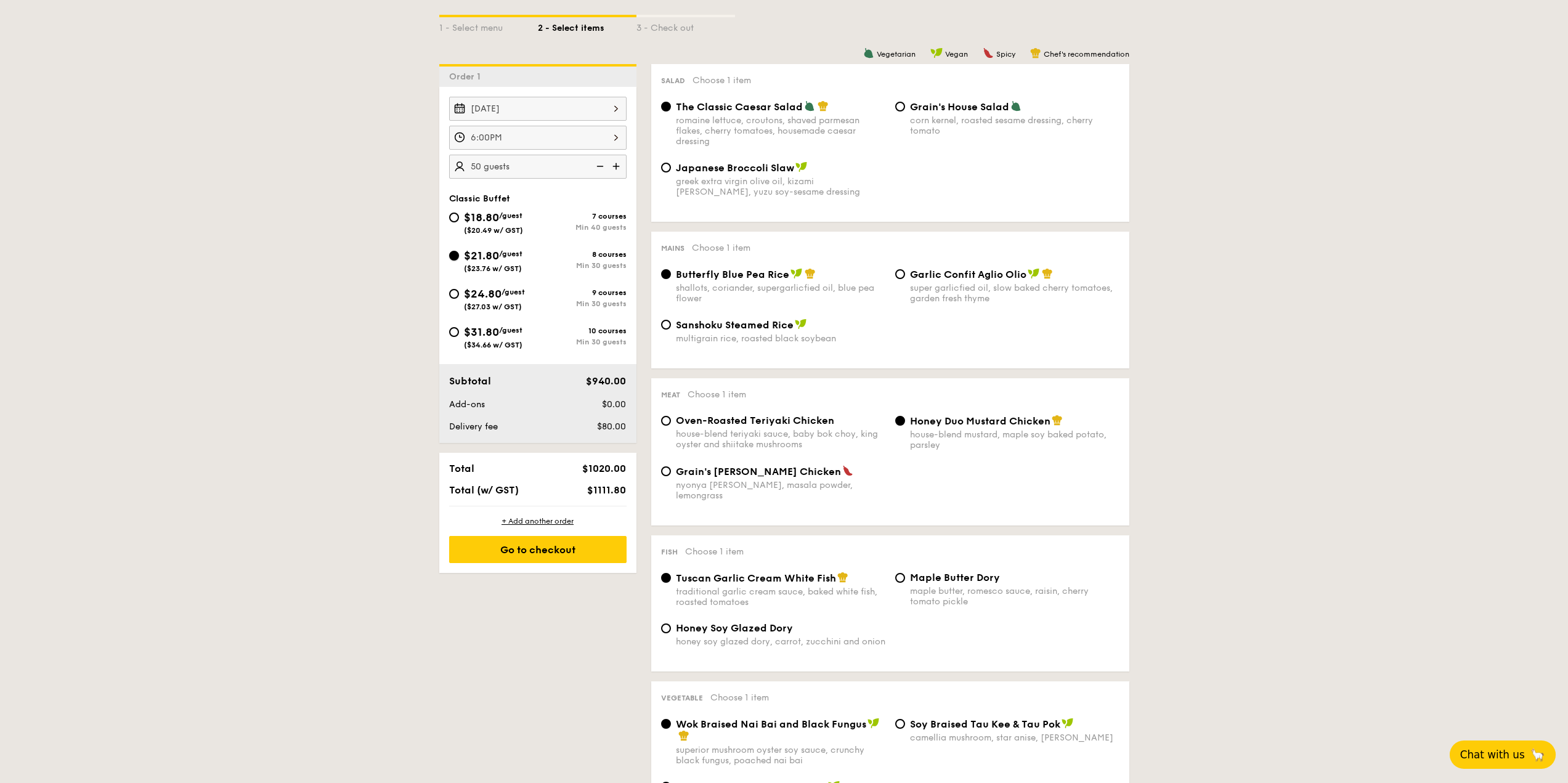
radio input "true"
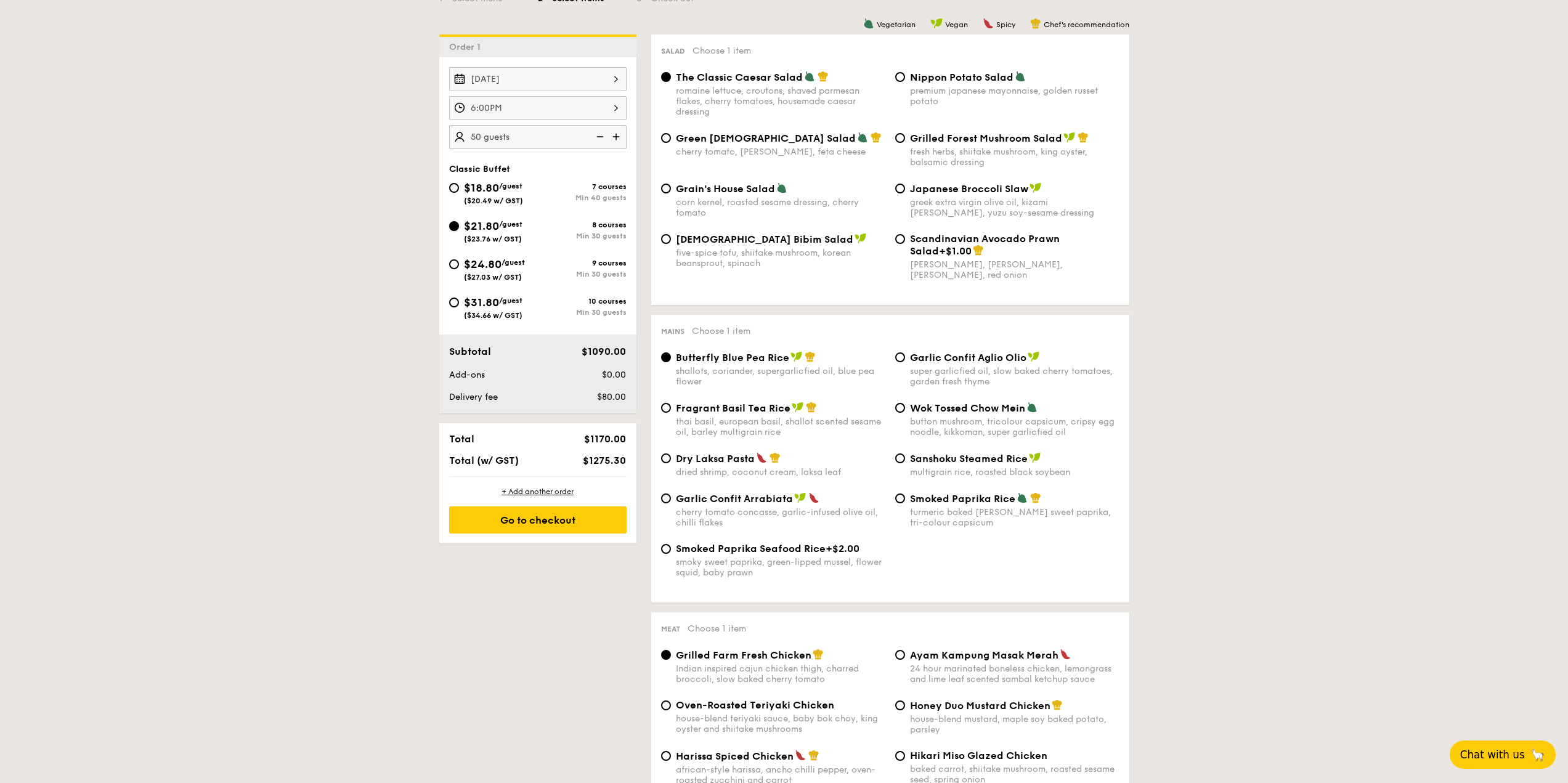
scroll to position [431, 0]
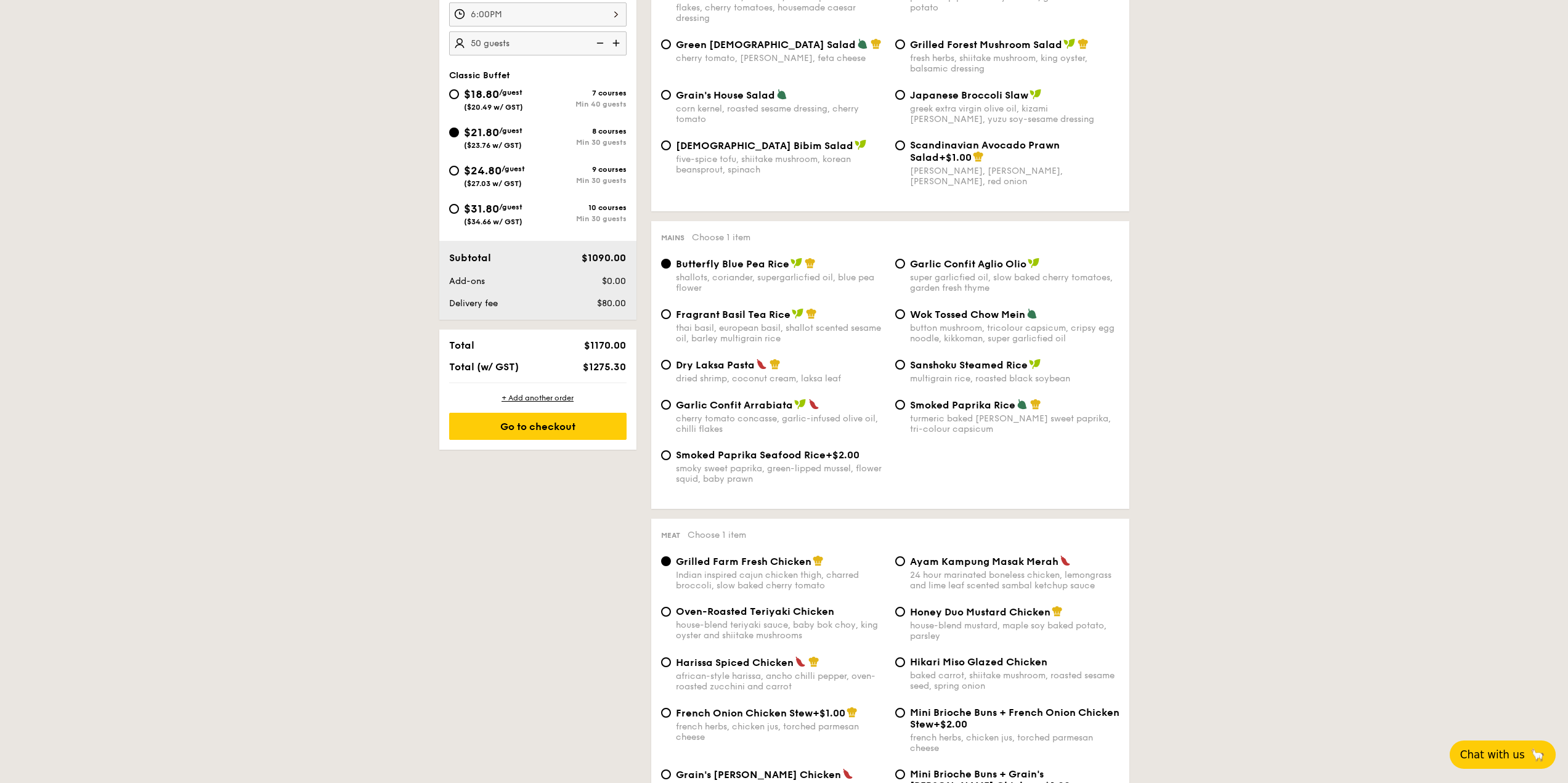
click at [914, 143] on span "Scandinavian Avocado Prawn Salad" at bounding box center [984, 151] width 149 height 24
click at [905, 143] on input "Scandinavian Avocado Prawn Salad +$1.00 virgin [PERSON_NAME] dressing, dijon mu…" at bounding box center [900, 145] width 10 height 10
radio input "true"
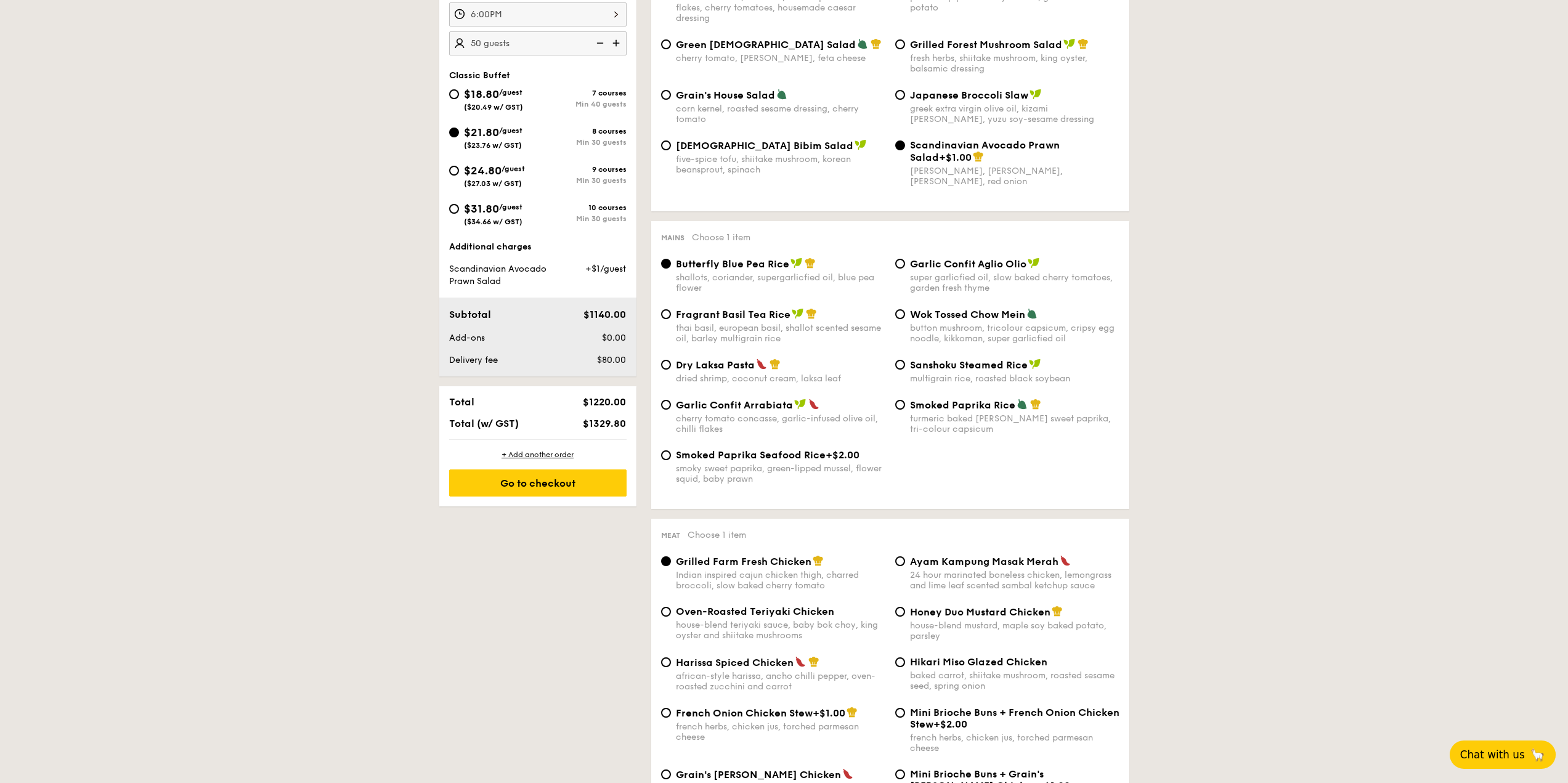
click at [914, 143] on span "Scandinavian Avocado Prawn Salad" at bounding box center [984, 151] width 149 height 24
click at [905, 143] on input "Scandinavian Avocado Prawn Salad +$1.00 virgin [PERSON_NAME] dressing, dijon mu…" at bounding box center [900, 145] width 10 height 10
click at [904, 148] on div "Scandinavian Avocado Prawn Salad +$1.00 virgin [PERSON_NAME] dressing, dijon mu…" at bounding box center [1007, 163] width 234 height 47
click at [903, 147] on input "Scandinavian Avocado Prawn Salad +$1.00 virgin [PERSON_NAME] dressing, dijon mu…" at bounding box center [900, 145] width 10 height 10
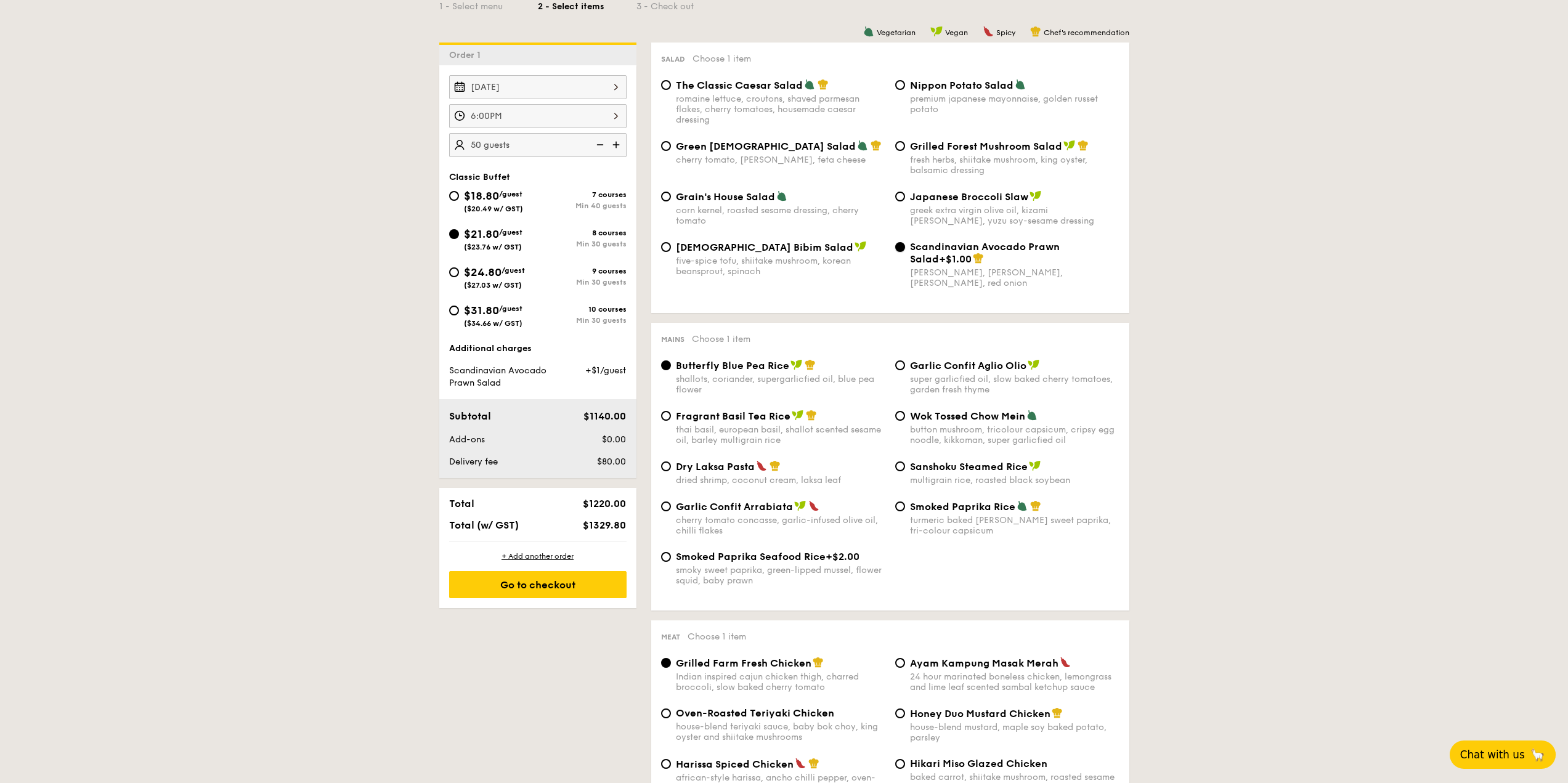
scroll to position [308, 0]
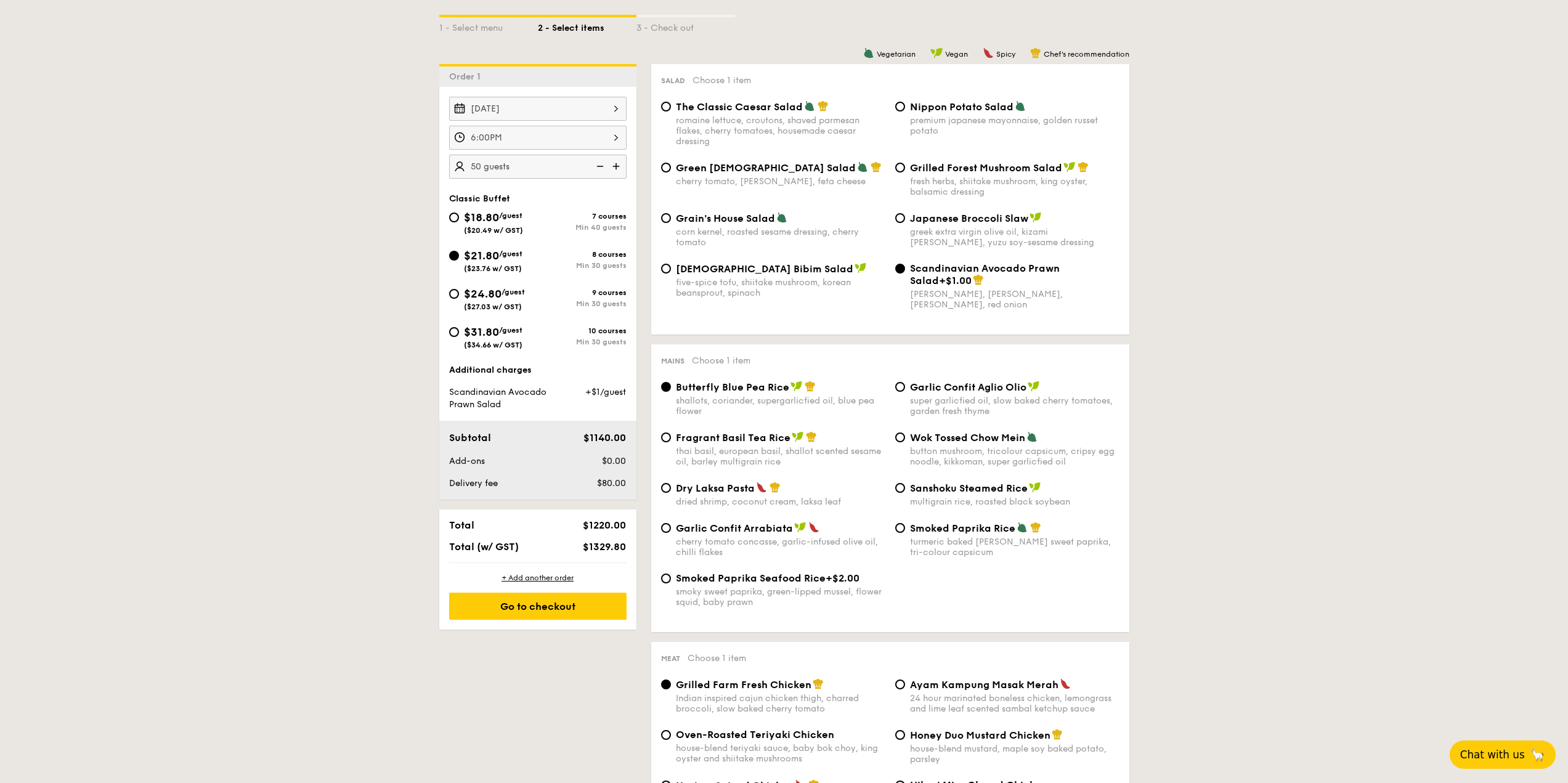
click at [696, 486] on span "Dry Laksa Pasta" at bounding box center [715, 488] width 79 height 12
click at [671, 486] on input "Dry Laksa Pasta dried shrimp, coconut cream, laksa leaf" at bounding box center [666, 488] width 10 height 10
radio input "true"
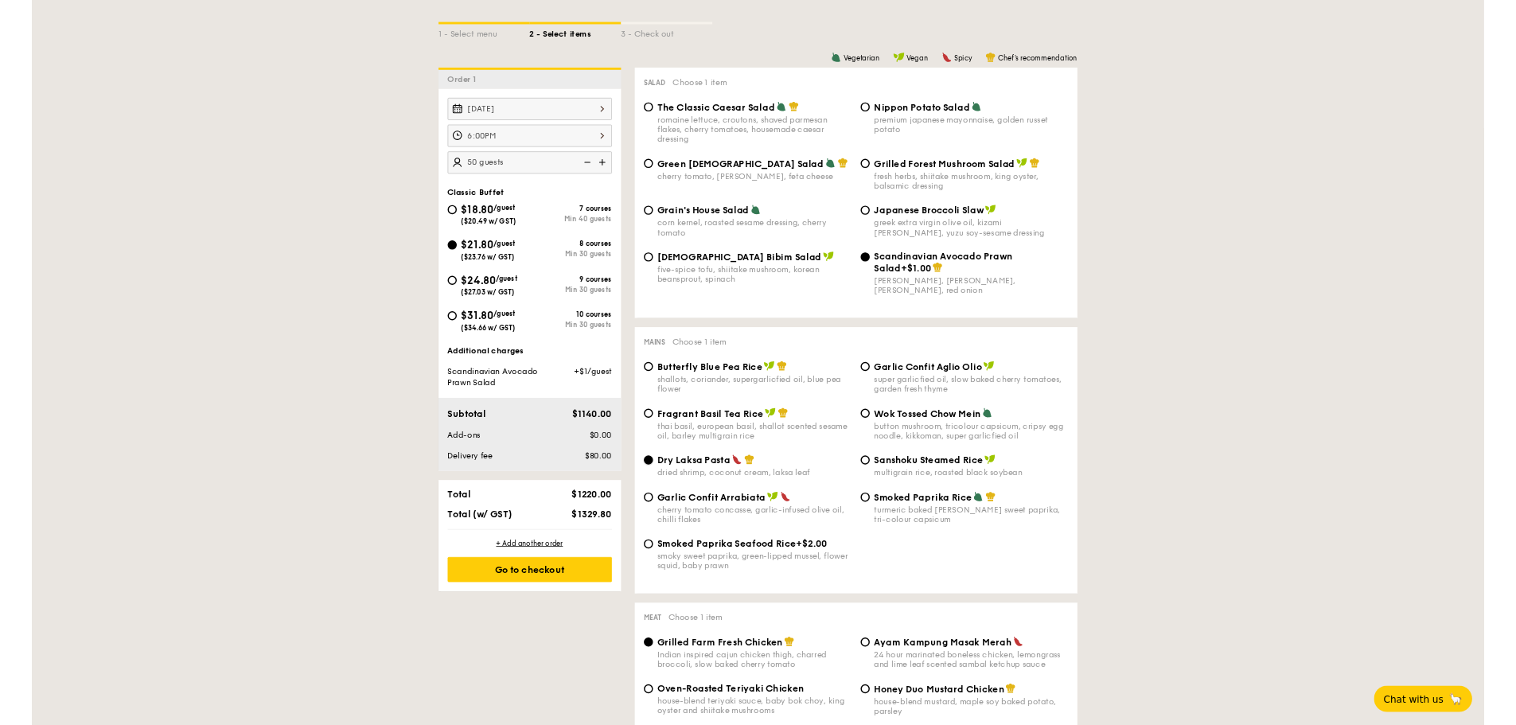
scroll to position [318, 0]
